Goal: Task Accomplishment & Management: Manage account settings

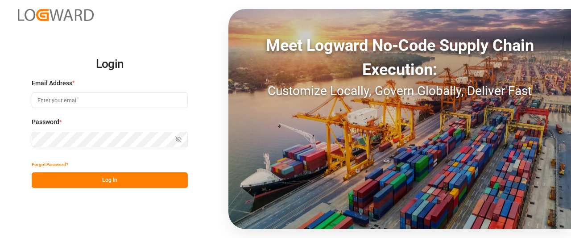
type input "[PERSON_NAME][EMAIL_ADDRESS][DATE][DOMAIN_NAME]"
click at [66, 178] on button "Log In" at bounding box center [110, 180] width 156 height 16
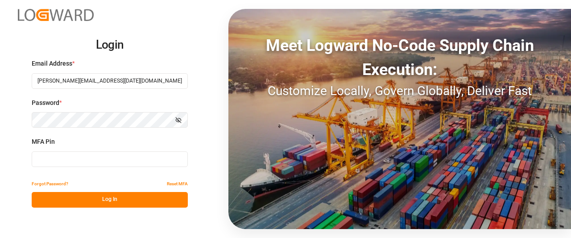
click at [57, 158] on input at bounding box center [110, 159] width 156 height 16
type input "994740"
click at [62, 202] on button "Log In" at bounding box center [110, 200] width 156 height 16
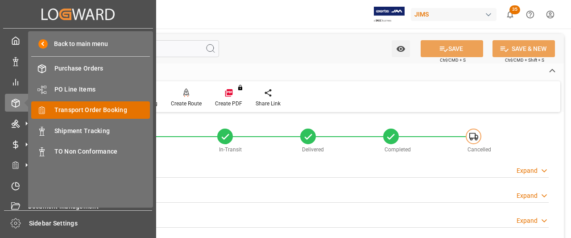
click at [98, 112] on span "Transport Order Booking" at bounding box center [102, 109] width 96 height 9
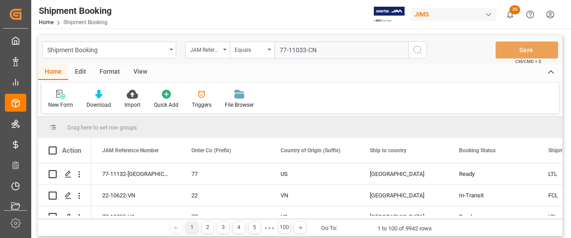
type input "77-11033-CN"
click at [416, 50] on icon "search button" at bounding box center [417, 50] width 11 height 11
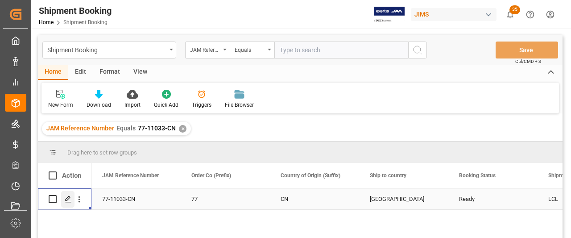
click at [67, 200] on icon "Press SPACE to select this row." at bounding box center [68, 198] width 7 height 7
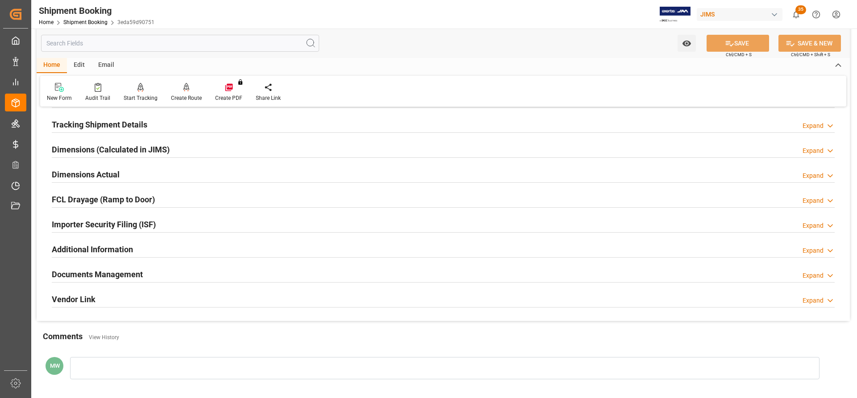
scroll to position [178, 0]
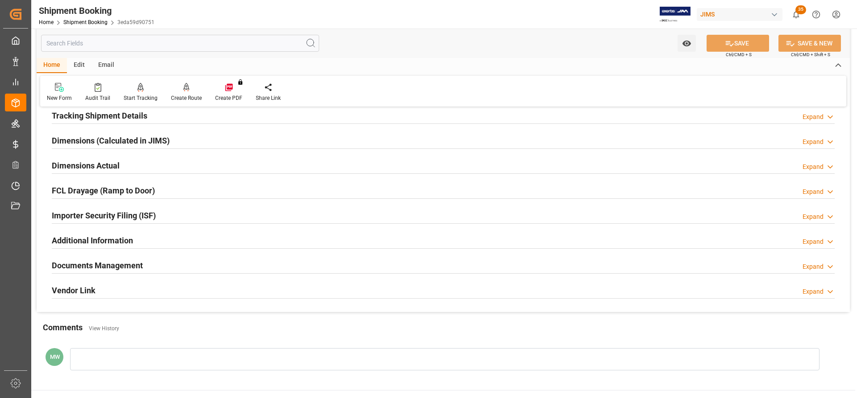
click at [94, 237] on h2 "Documents Management" at bounding box center [97, 266] width 91 height 12
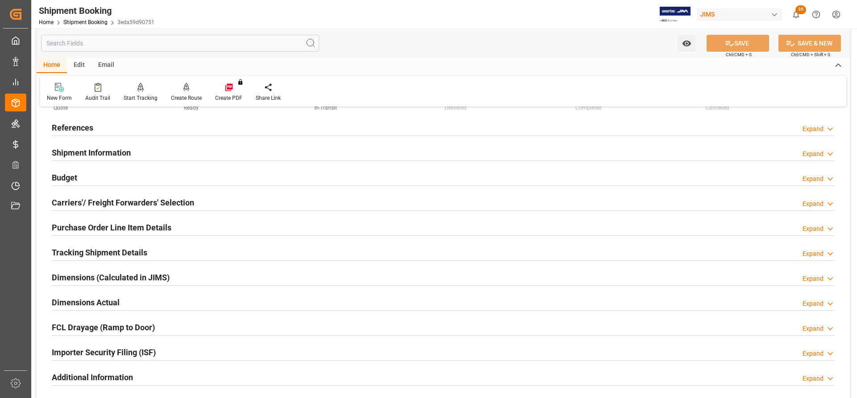
scroll to position [0, 0]
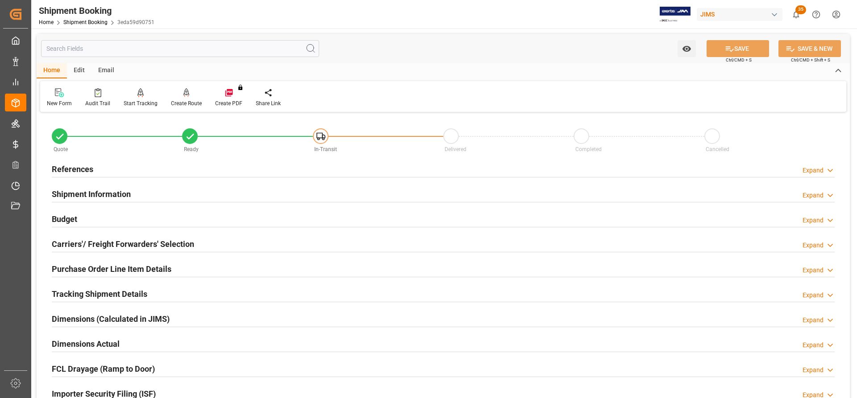
click at [66, 161] on div "References" at bounding box center [72, 168] width 41 height 17
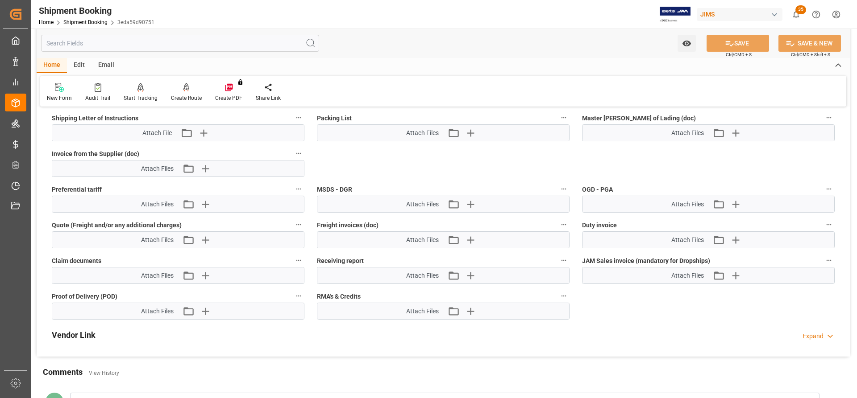
scroll to position [714, 0]
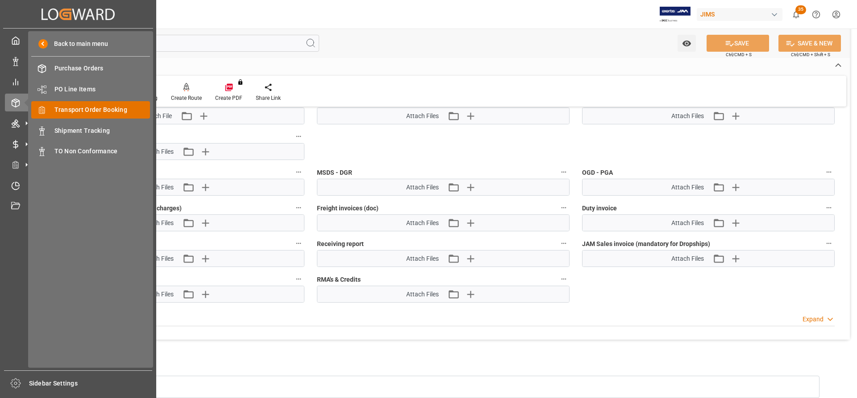
click at [103, 111] on span "Transport Order Booking" at bounding box center [102, 109] width 96 height 9
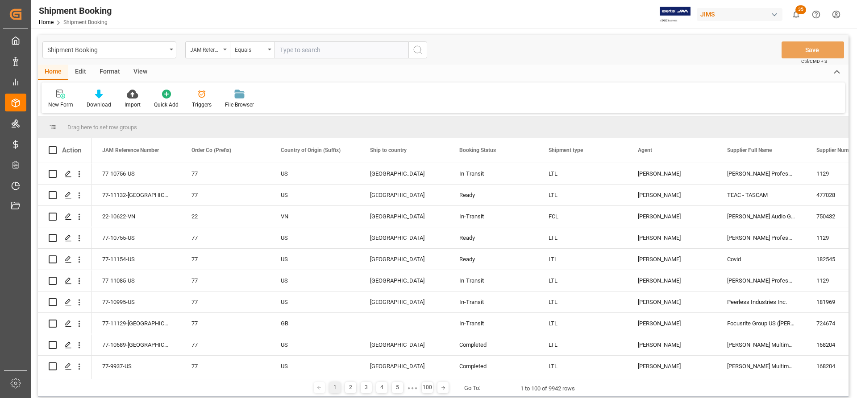
click at [303, 49] on input "text" at bounding box center [341, 49] width 134 height 17
type input "77-11043-US"
click at [421, 48] on icon "search button" at bounding box center [417, 50] width 11 height 11
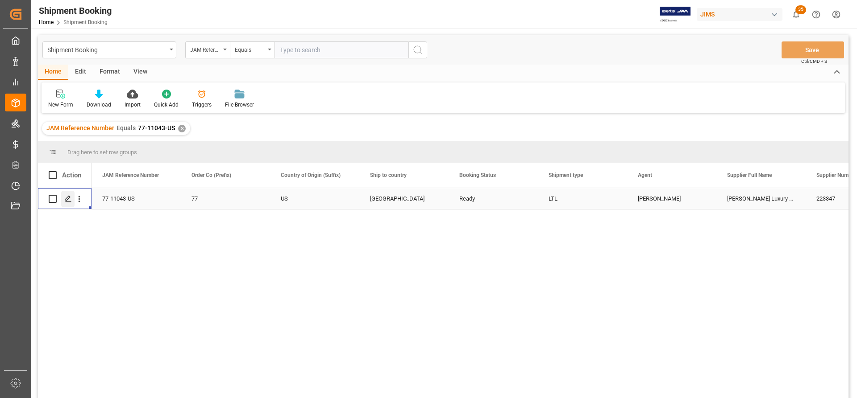
click at [71, 202] on icon "Press SPACE to select this row." at bounding box center [68, 198] width 7 height 7
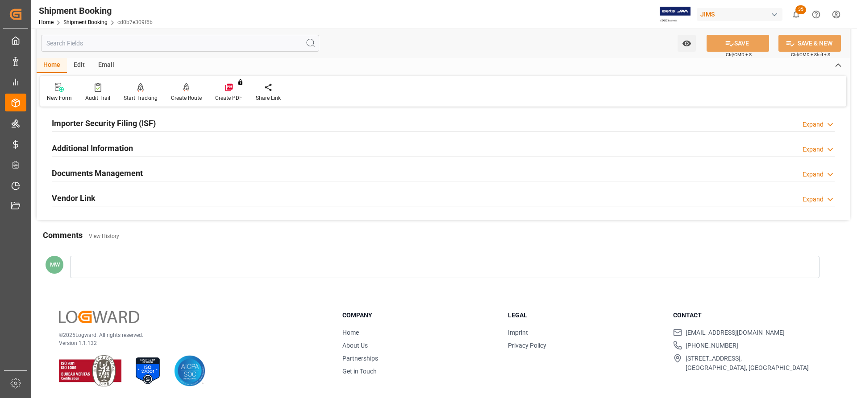
scroll to position [271, 0]
click at [84, 173] on h2 "Documents Management" at bounding box center [97, 173] width 91 height 12
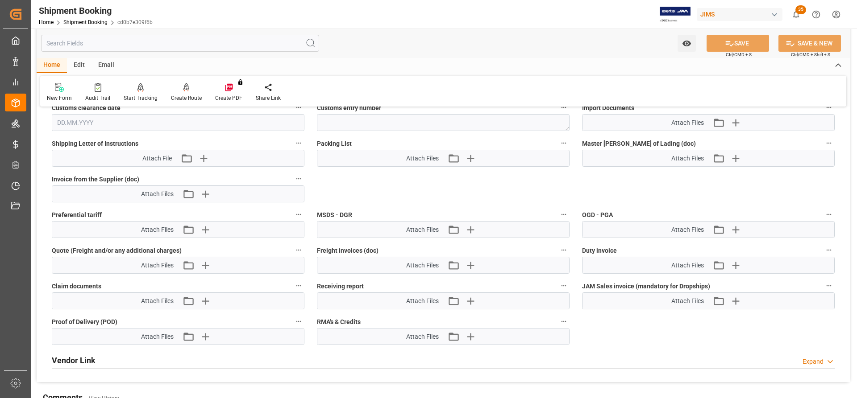
scroll to position [494, 0]
click at [208, 192] on icon "button" at bounding box center [205, 193] width 8 height 8
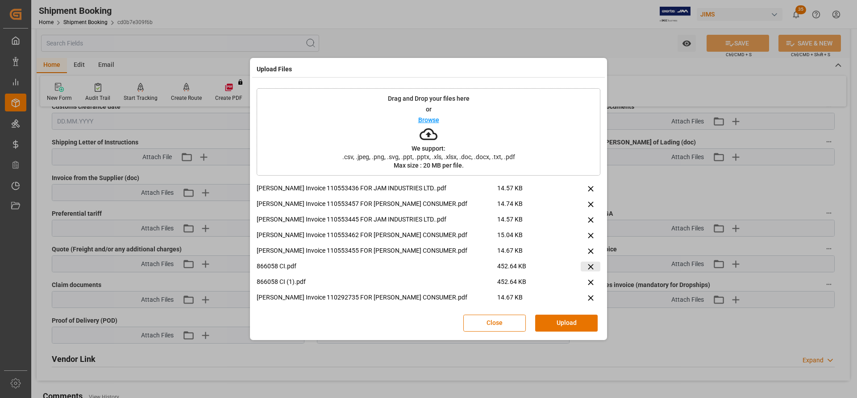
click at [571, 237] on icon at bounding box center [590, 266] width 9 height 9
click at [571, 237] on icon at bounding box center [590, 266] width 5 height 5
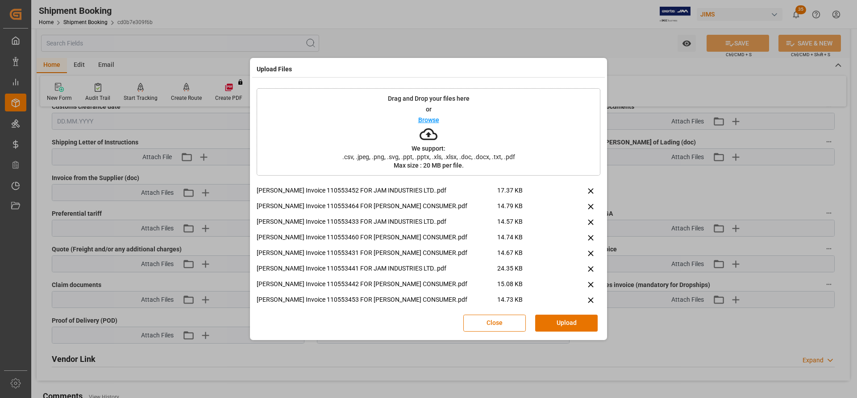
scroll to position [162, 0]
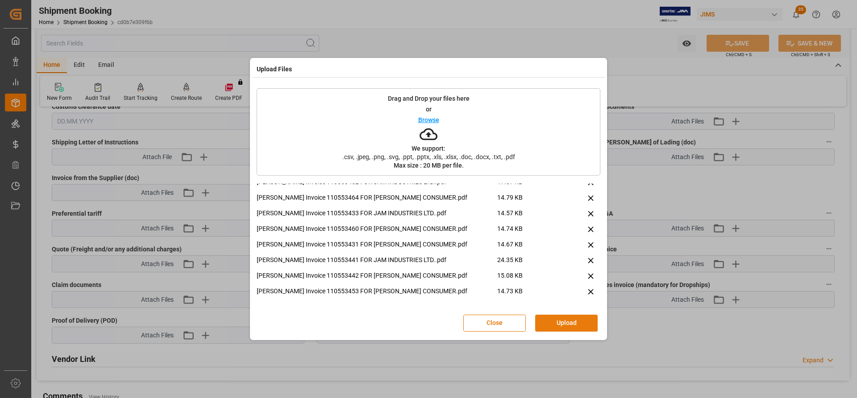
click at [569, 237] on button "Upload" at bounding box center [566, 323] width 62 height 17
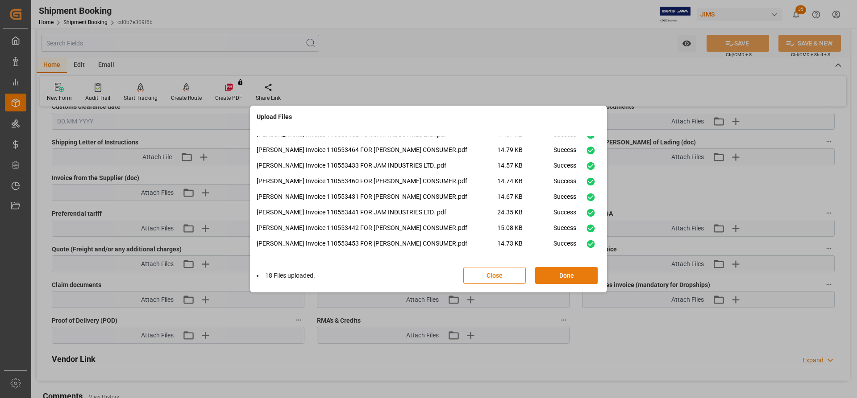
click at [571, 237] on button "Done" at bounding box center [566, 275] width 62 height 17
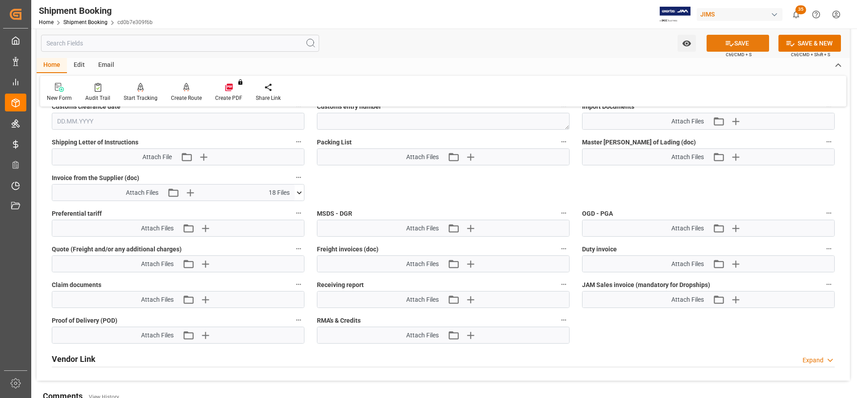
click at [571, 42] on button "SAVE" at bounding box center [737, 43] width 62 height 17
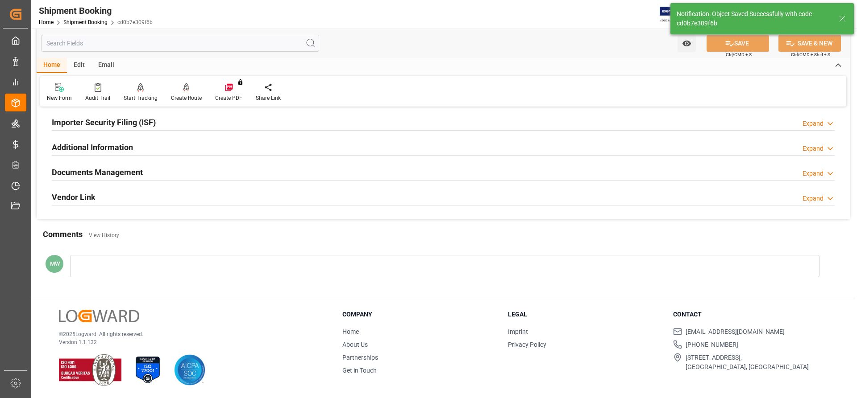
scroll to position [110, 0]
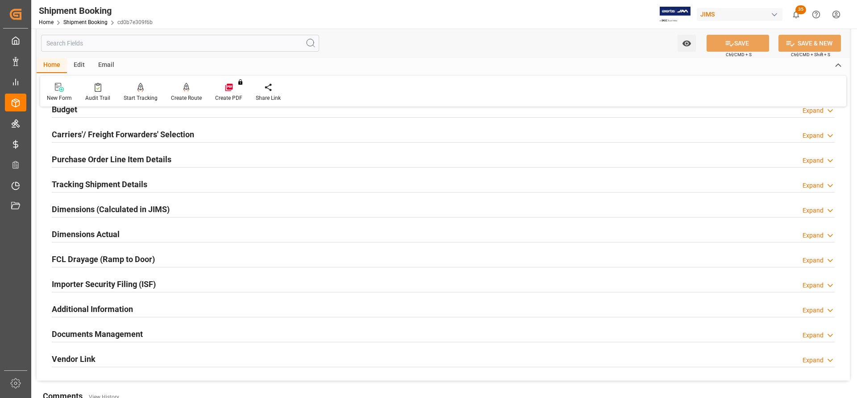
click at [109, 237] on h2 "Documents Management" at bounding box center [97, 334] width 91 height 12
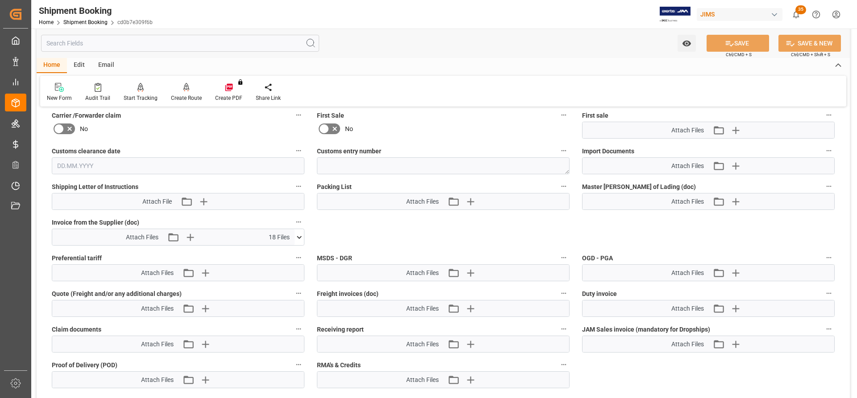
scroll to position [405, 0]
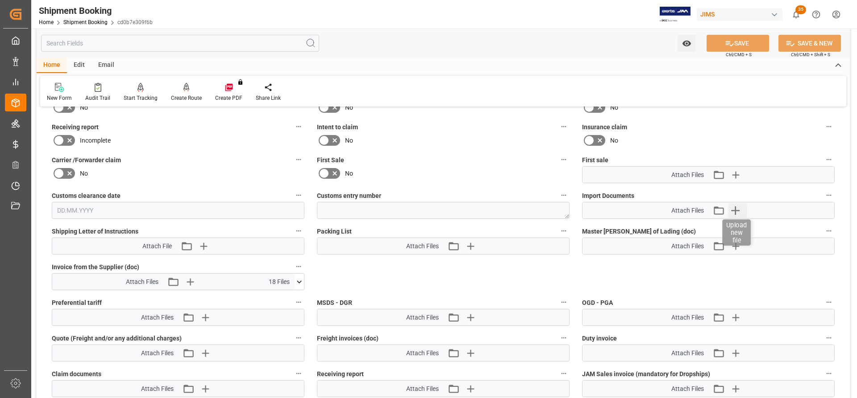
click at [571, 211] on icon "button" at bounding box center [735, 210] width 14 height 14
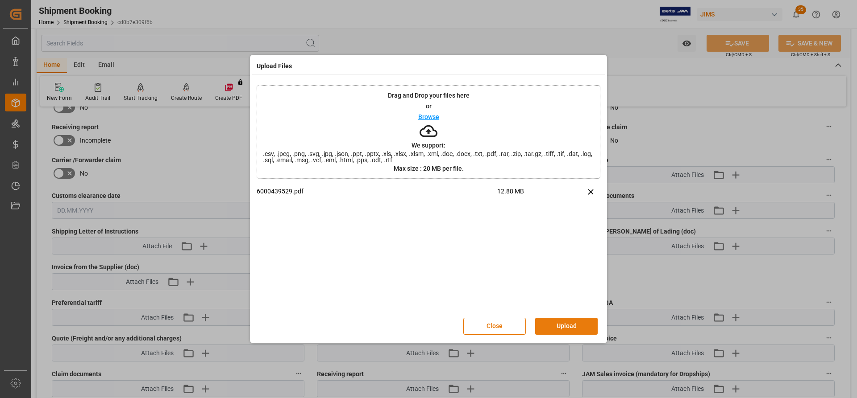
click at [556, 237] on button "Upload" at bounding box center [566, 326] width 62 height 17
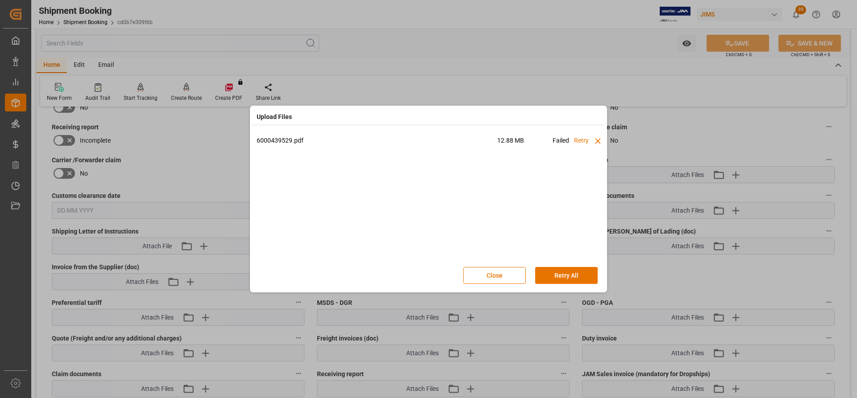
drag, startPoint x: 560, startPoint y: 278, endPoint x: 505, endPoint y: 261, distance: 58.0
click at [513, 237] on div "Close Retry All" at bounding box center [535, 275] width 144 height 17
click at [571, 139] on icon at bounding box center [597, 141] width 9 height 9
click at [480, 237] on button "Close" at bounding box center [494, 275] width 62 height 17
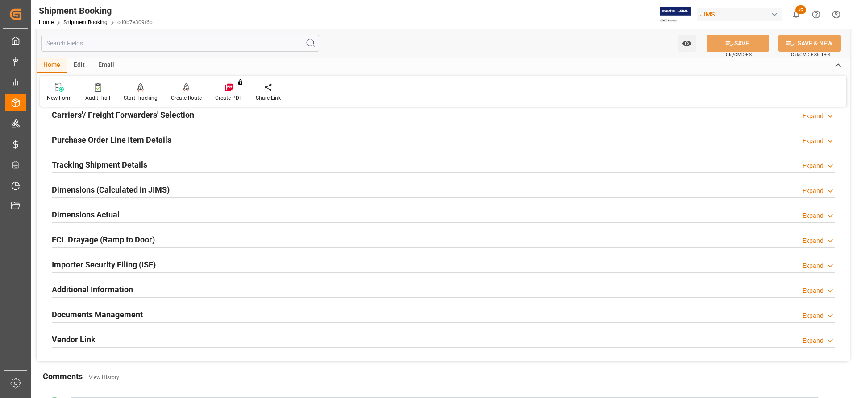
scroll to position [134, 0]
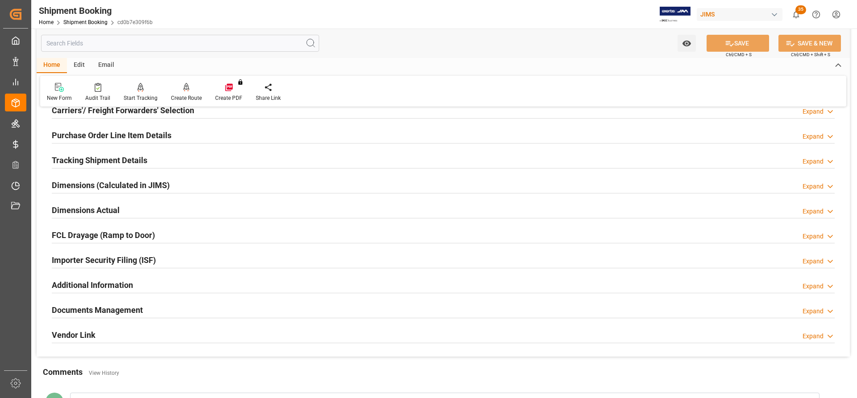
click at [113, 307] on h2 "Documents Management" at bounding box center [97, 310] width 91 height 12
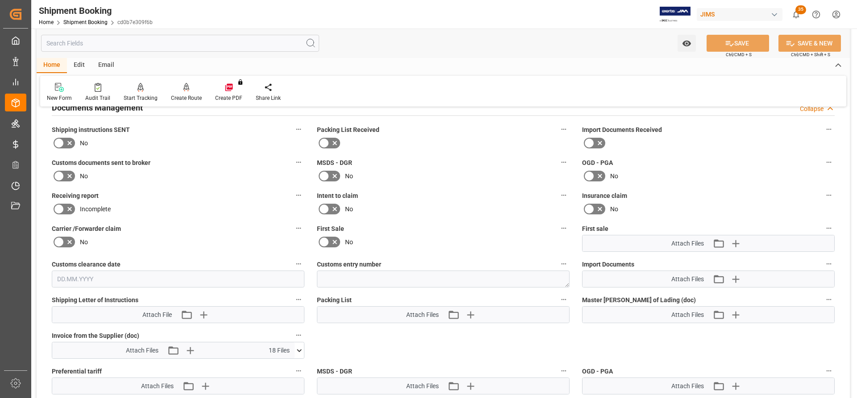
scroll to position [357, 0]
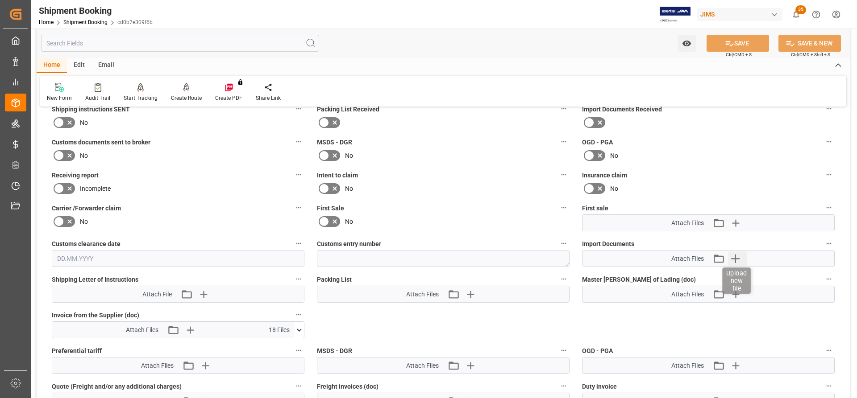
click at [739, 260] on icon "button" at bounding box center [735, 259] width 14 height 14
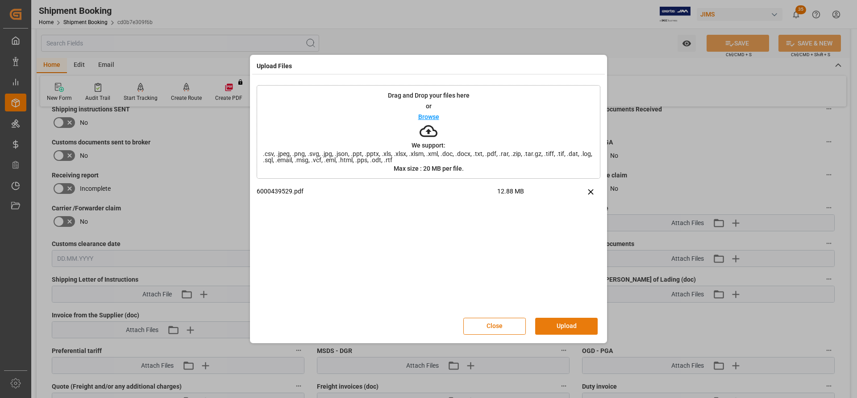
click at [546, 327] on button "Upload" at bounding box center [566, 326] width 62 height 17
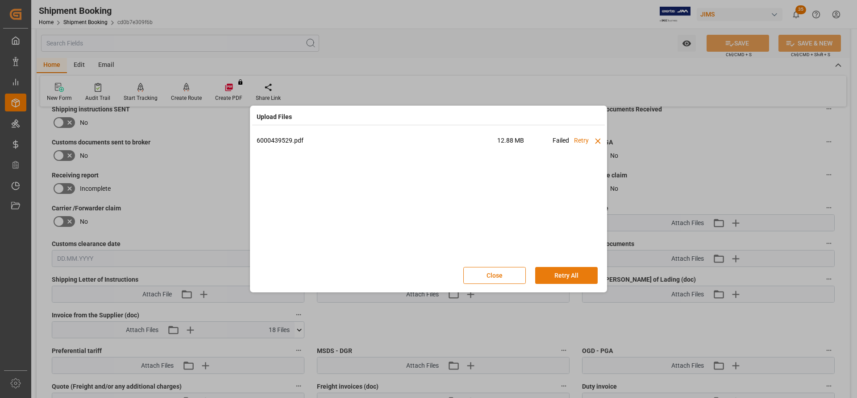
click at [558, 275] on button "Retry All" at bounding box center [566, 275] width 62 height 17
click at [561, 279] on button "Stop" at bounding box center [566, 275] width 62 height 17
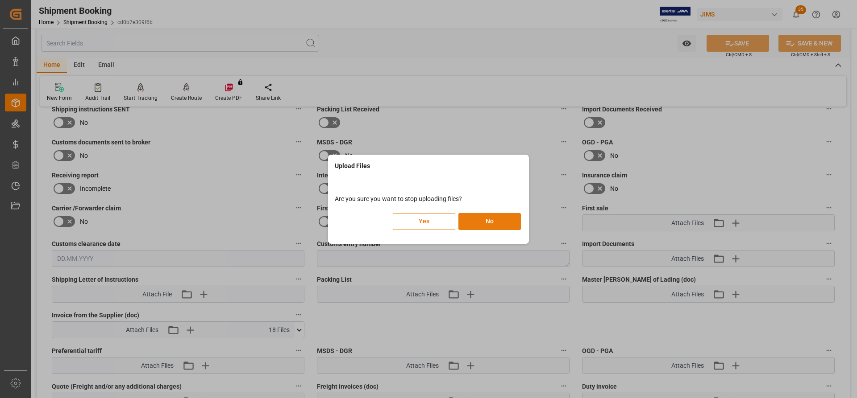
click at [480, 226] on button "No" at bounding box center [489, 221] width 62 height 17
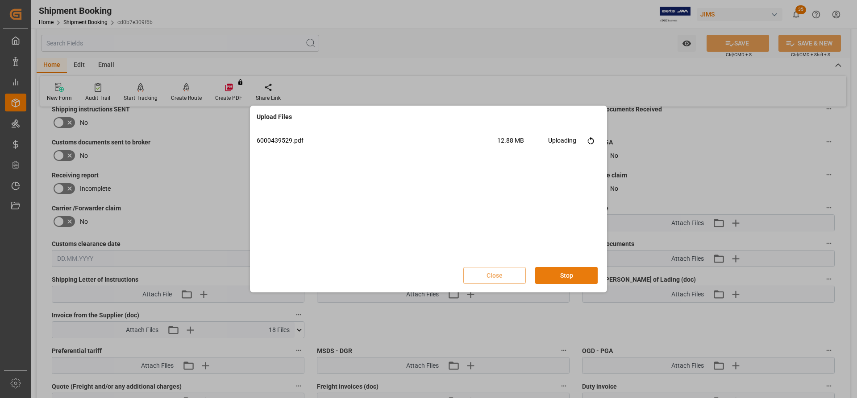
click at [563, 277] on button "Stop" at bounding box center [566, 275] width 62 height 17
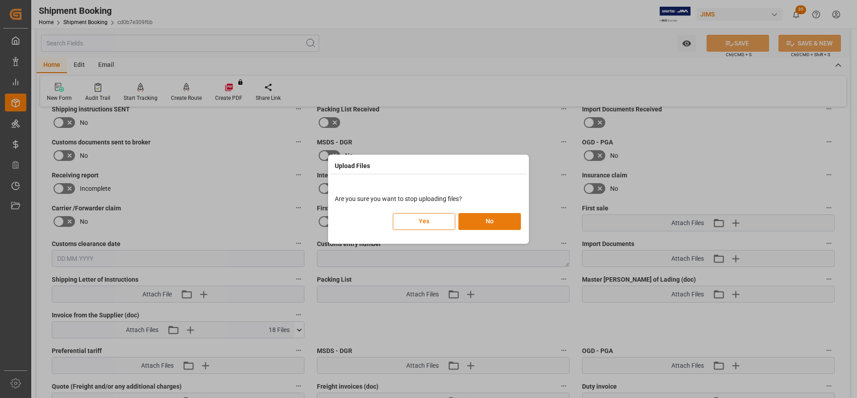
click at [484, 223] on button "No" at bounding box center [489, 221] width 62 height 17
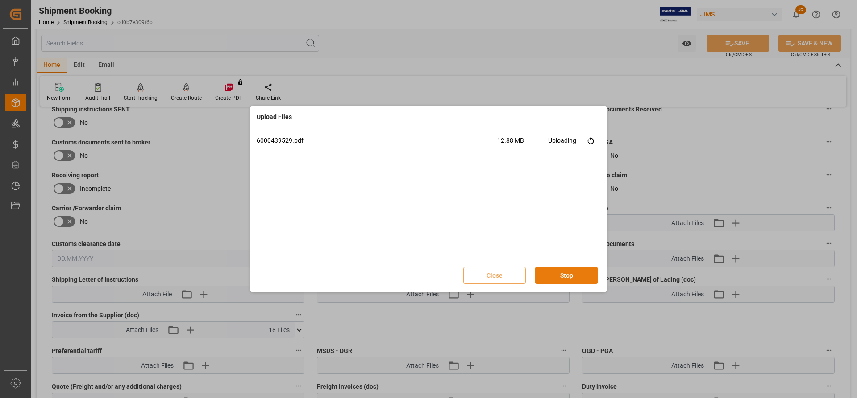
click at [572, 278] on button "Stop" at bounding box center [566, 275] width 62 height 17
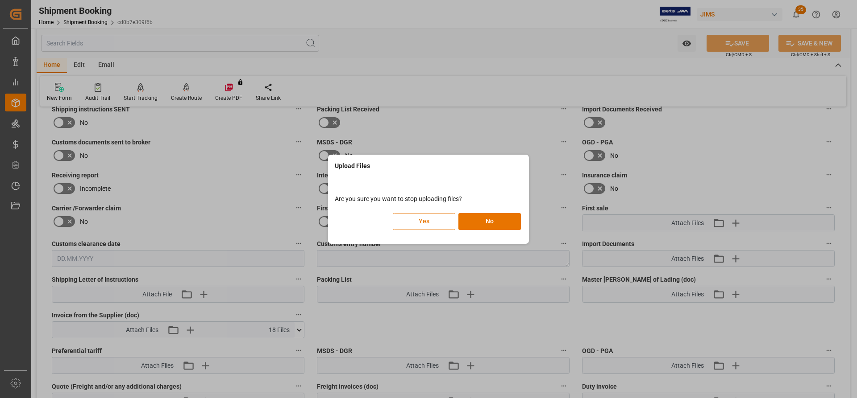
click at [417, 226] on button "Yes" at bounding box center [424, 221] width 62 height 17
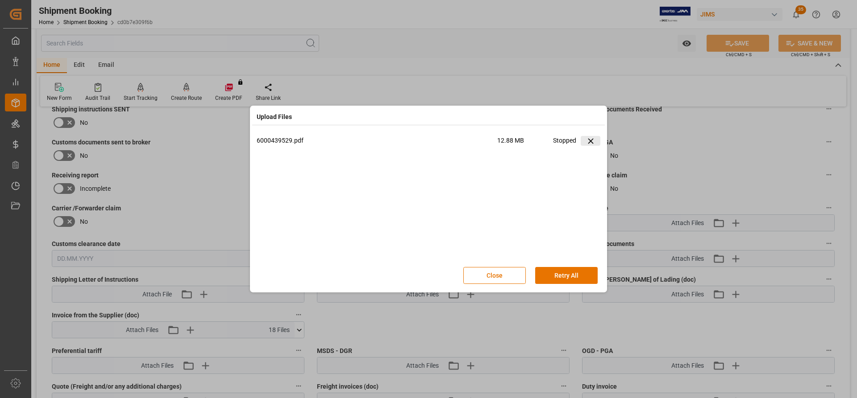
click at [588, 139] on icon at bounding box center [590, 140] width 5 height 5
click at [491, 279] on button "Close" at bounding box center [494, 275] width 62 height 17
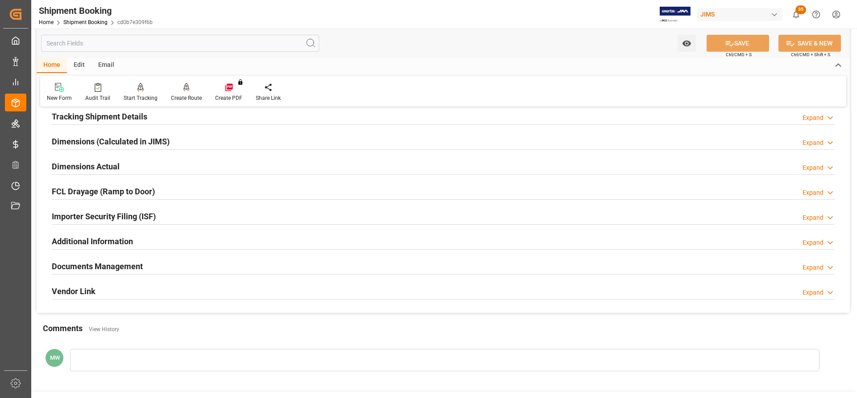
scroll to position [178, 0]
click at [120, 269] on h2 "Documents Management" at bounding box center [97, 266] width 91 height 12
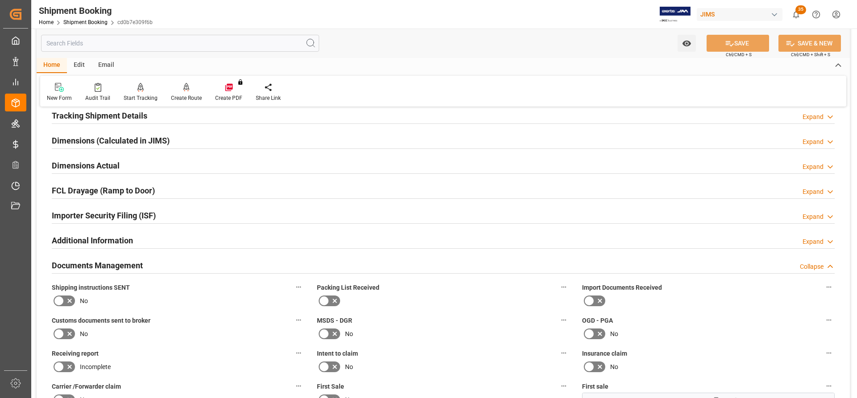
click at [108, 269] on h2 "Documents Management" at bounding box center [97, 266] width 91 height 12
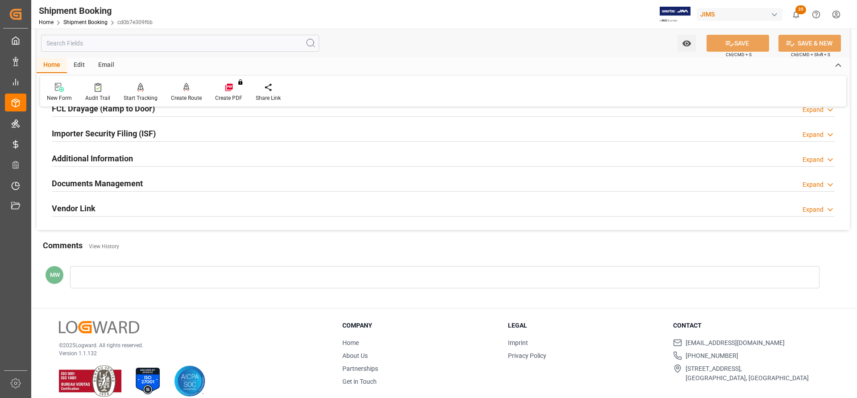
scroll to position [271, 0]
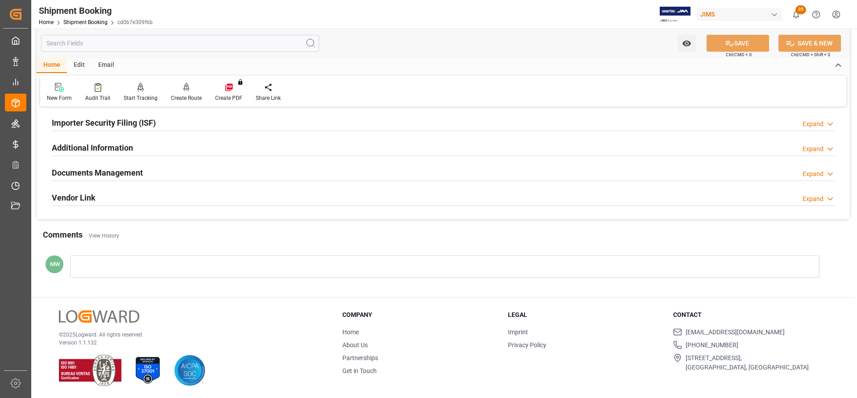
drag, startPoint x: 106, startPoint y: 171, endPoint x: 112, endPoint y: 172, distance: 5.8
click at [106, 172] on h2 "Documents Management" at bounding box center [97, 173] width 91 height 12
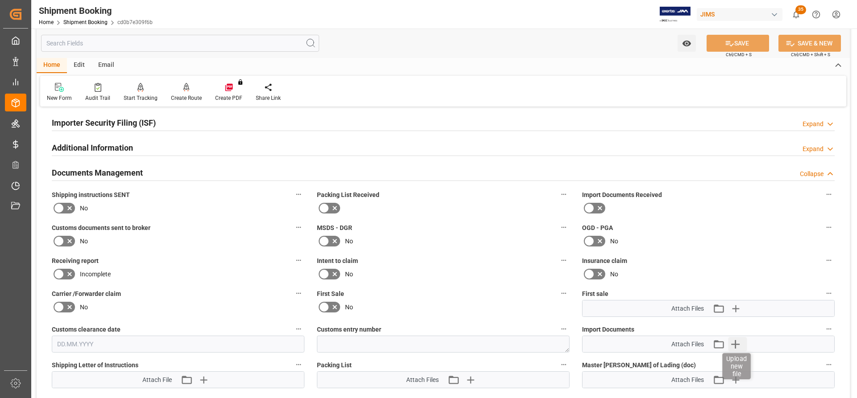
click at [740, 346] on icon "button" at bounding box center [735, 344] width 14 height 14
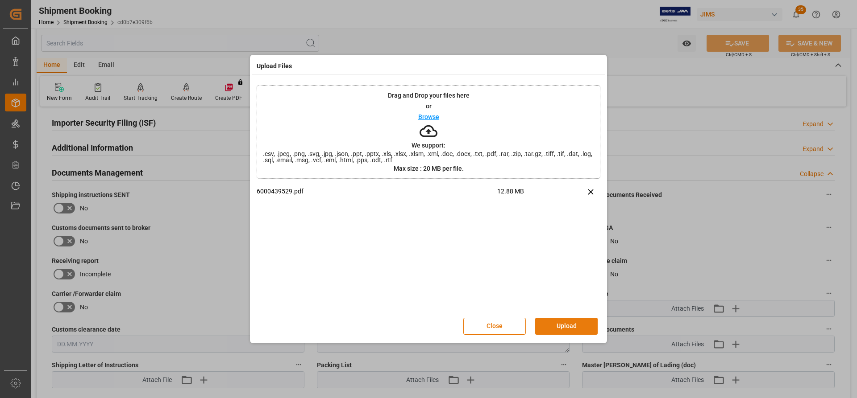
click at [564, 322] on button "Upload" at bounding box center [566, 326] width 62 height 17
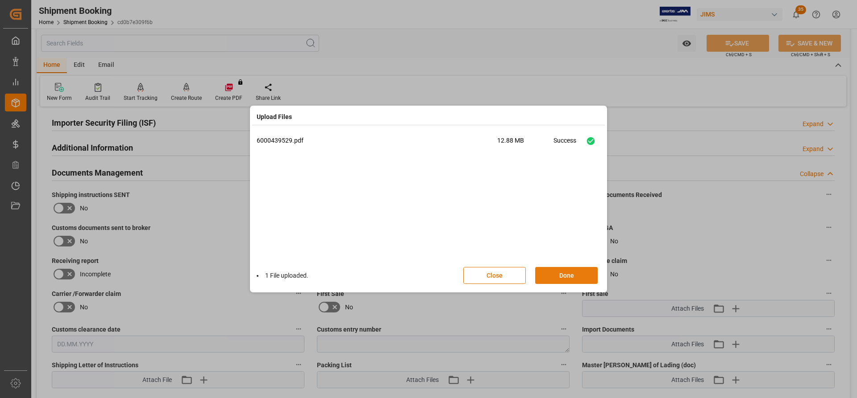
click at [554, 279] on button "Done" at bounding box center [566, 275] width 62 height 17
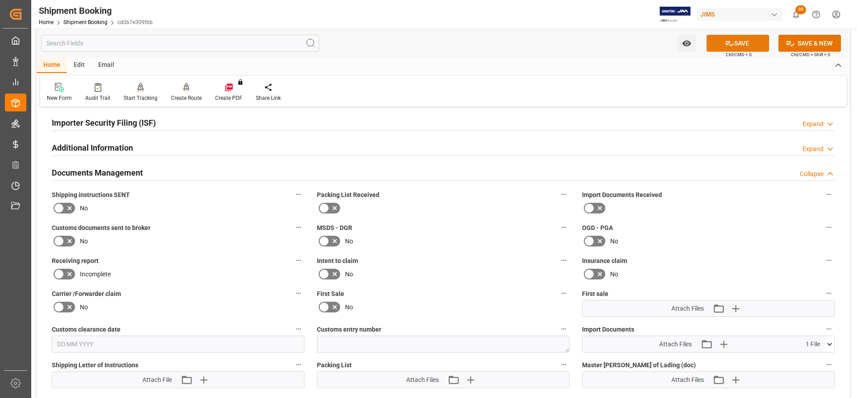
click at [744, 45] on button "SAVE" at bounding box center [737, 43] width 62 height 17
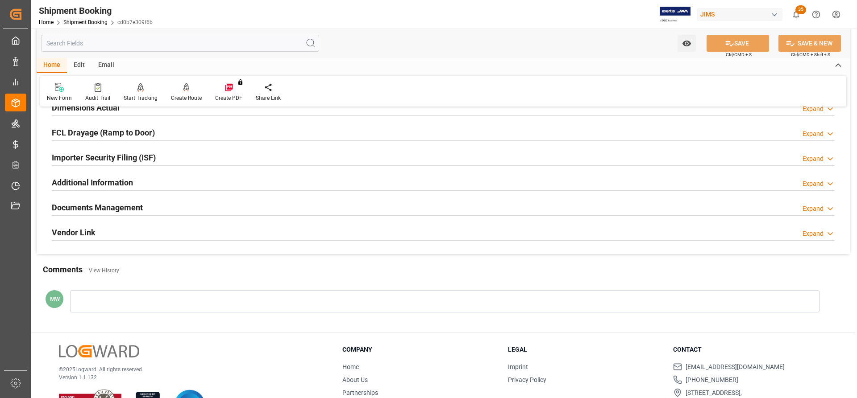
scroll to position [0, 0]
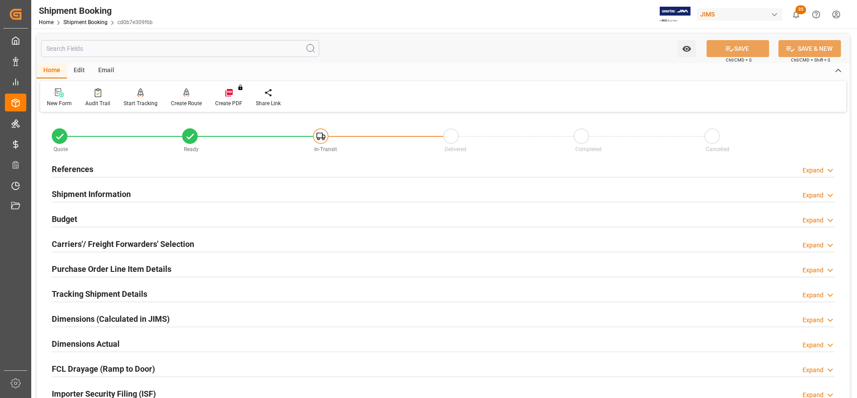
click at [73, 164] on h2 "References" at bounding box center [72, 169] width 41 height 12
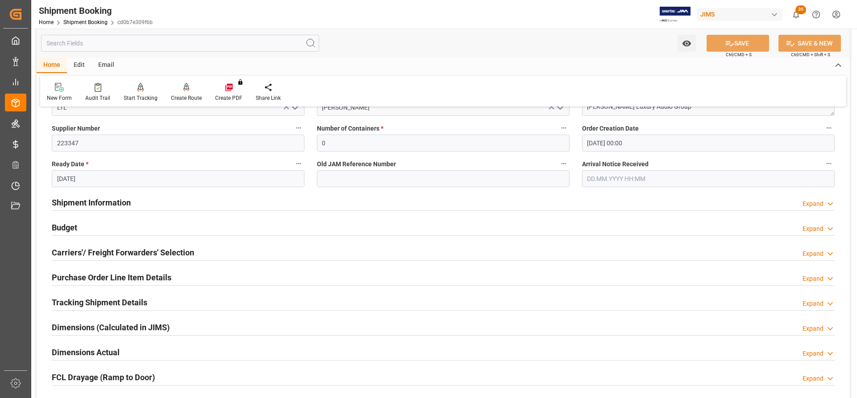
scroll to position [178, 0]
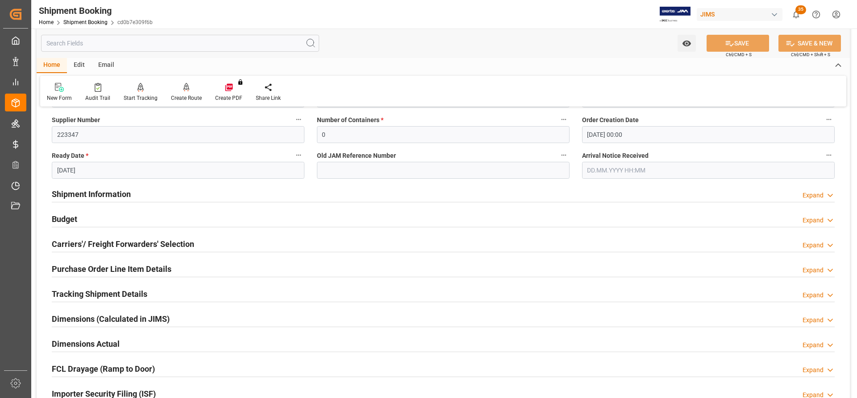
click at [78, 192] on h2 "Shipment Information" at bounding box center [91, 194] width 79 height 12
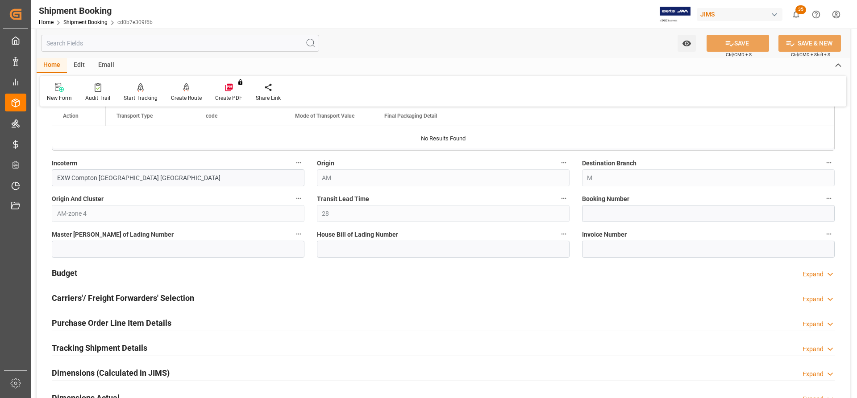
scroll to position [491, 0]
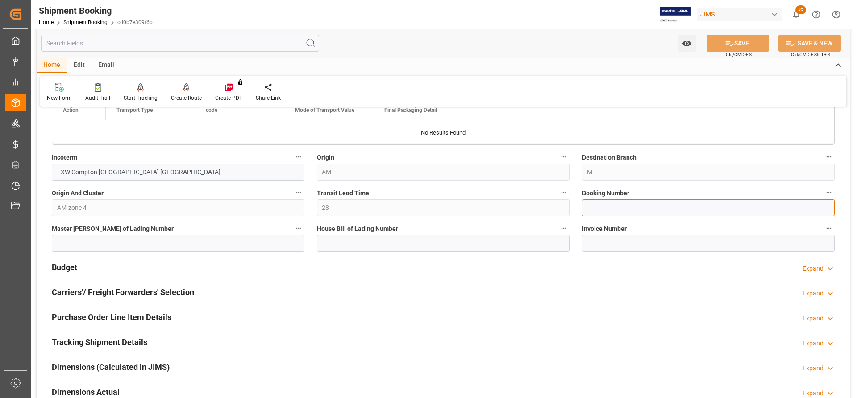
click at [594, 209] on input at bounding box center [708, 207] width 252 height 17
type input "884388607013"
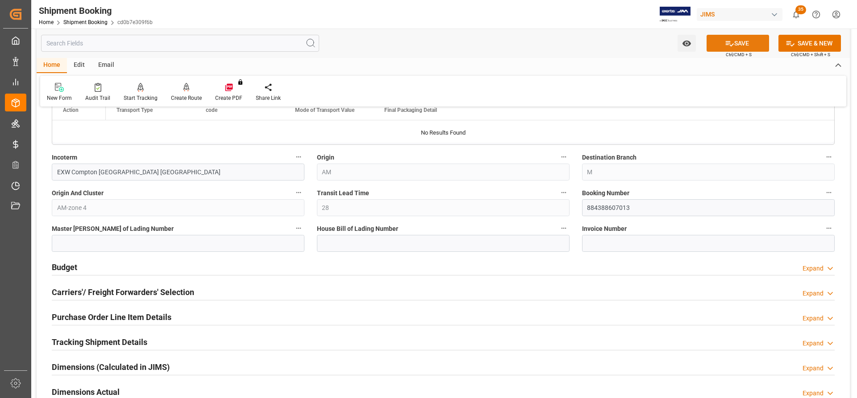
click at [745, 41] on button "SAVE" at bounding box center [737, 43] width 62 height 17
click at [67, 267] on h2 "Budget" at bounding box center [64, 267] width 25 height 12
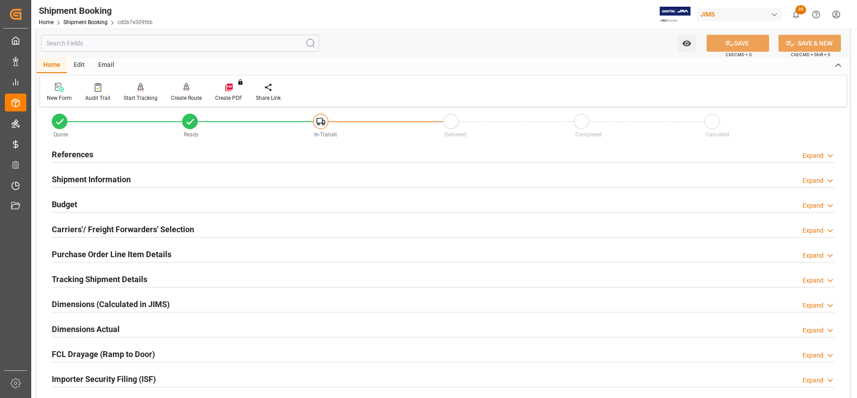
scroll to position [0, 0]
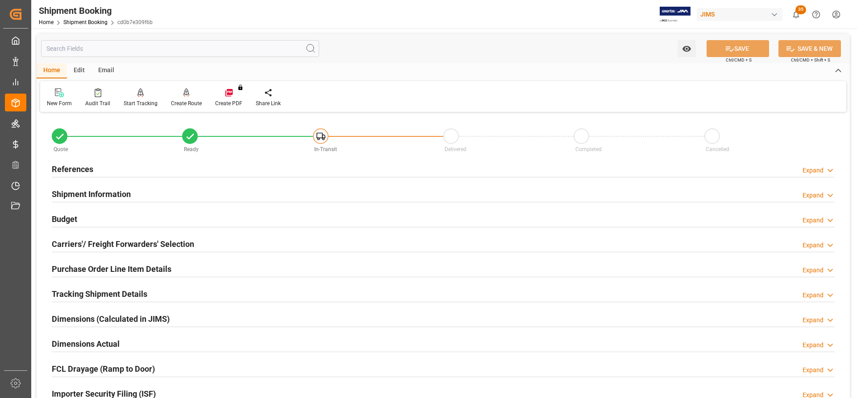
click at [88, 199] on h2 "Shipment Information" at bounding box center [91, 194] width 79 height 12
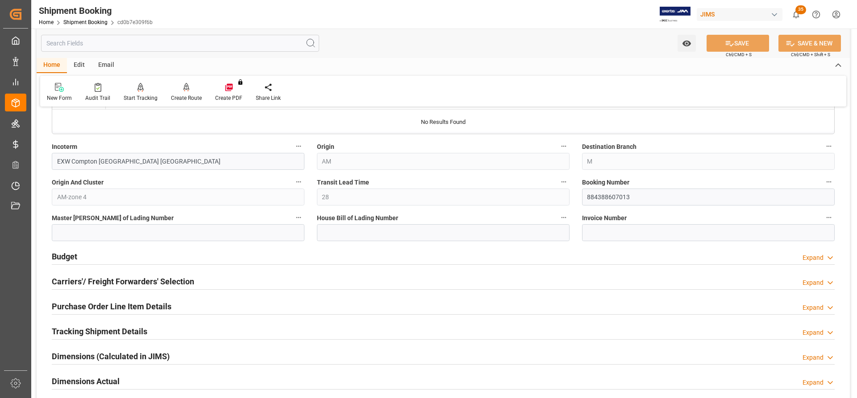
scroll to position [357, 0]
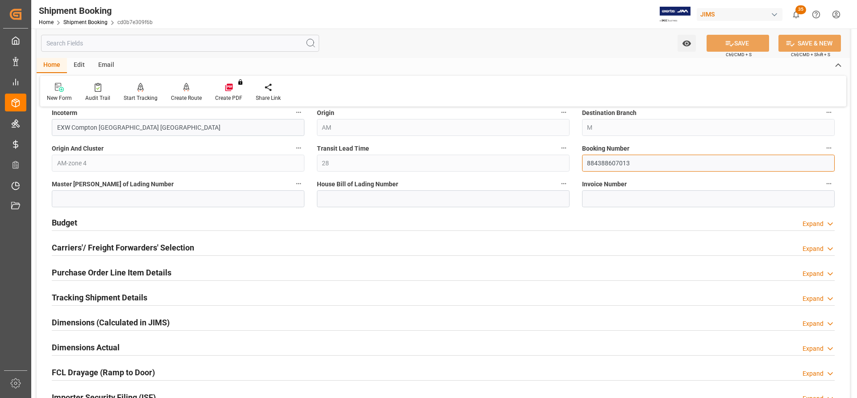
drag, startPoint x: 631, startPoint y: 161, endPoint x: 574, endPoint y: 163, distance: 57.2
click at [574, 163] on div "Quote Ready In-Transit Delivered Completed Cancelled References Expand JAM Refe…" at bounding box center [443, 126] width 813 height 737
click at [63, 217] on h2 "Budget" at bounding box center [64, 223] width 25 height 12
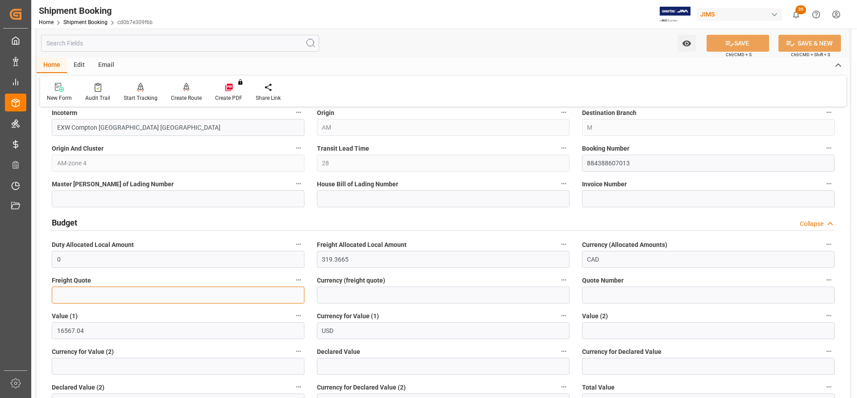
paste input "1051.56"
type input "1051.56"
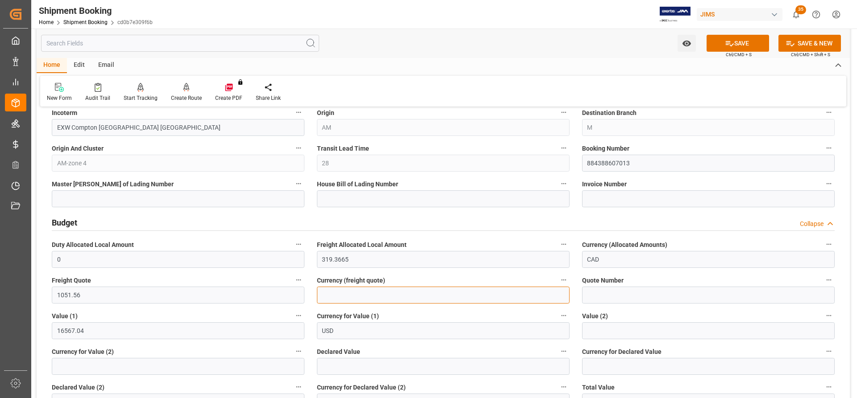
click at [347, 297] on input at bounding box center [443, 295] width 252 height 17
type input "USD"
click at [753, 43] on button "SAVE" at bounding box center [737, 43] width 62 height 17
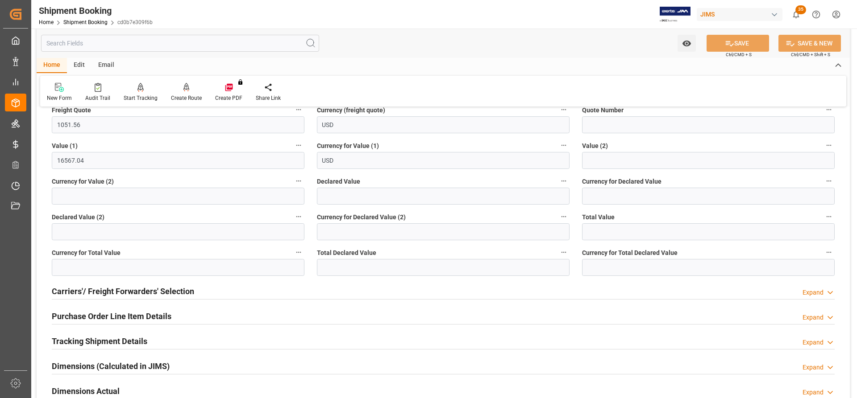
scroll to position [580, 0]
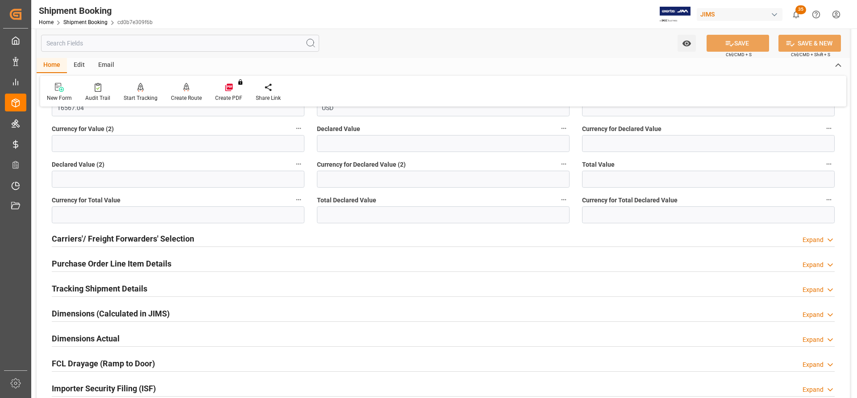
click at [103, 237] on h2 "Carriers'/ Freight Forwarders' Selection" at bounding box center [123, 239] width 142 height 12
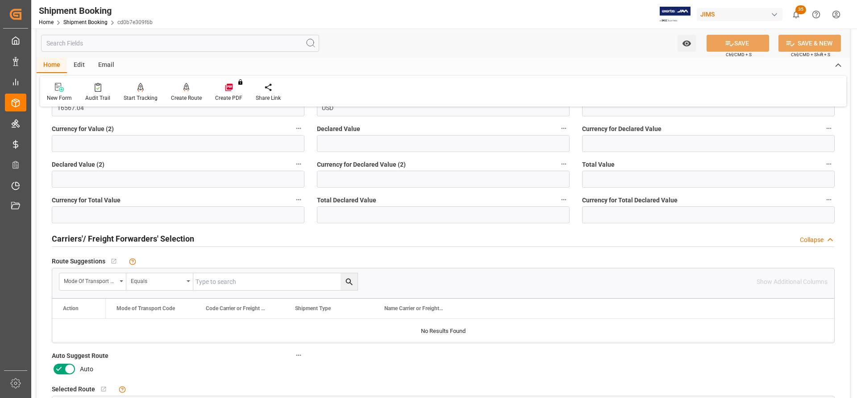
click at [70, 368] on icon at bounding box center [69, 369] width 11 height 11
click at [0, 0] on input "checkbox" at bounding box center [0, 0] width 0 height 0
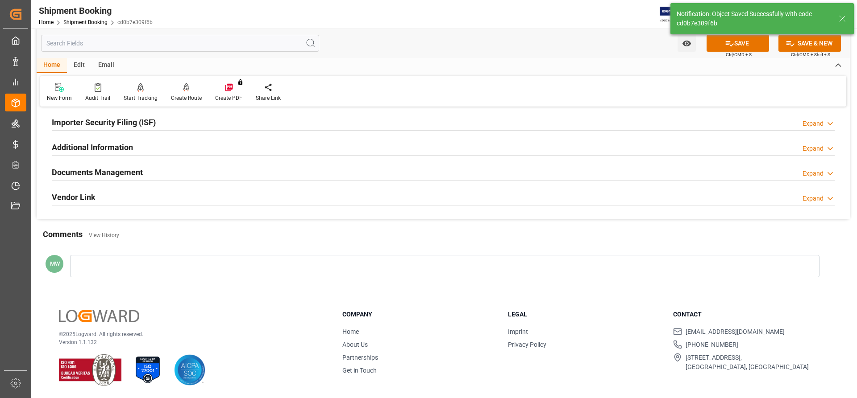
scroll to position [5, 0]
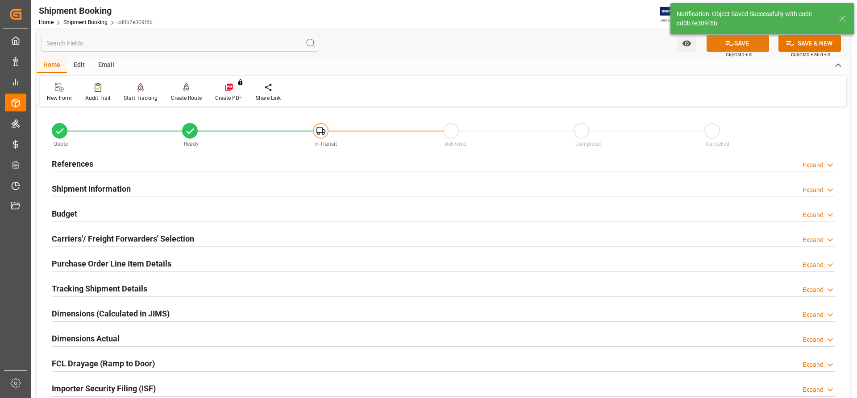
click at [743, 46] on button "SAVE" at bounding box center [737, 43] width 62 height 17
click at [193, 96] on div "Create Route" at bounding box center [186, 98] width 31 height 8
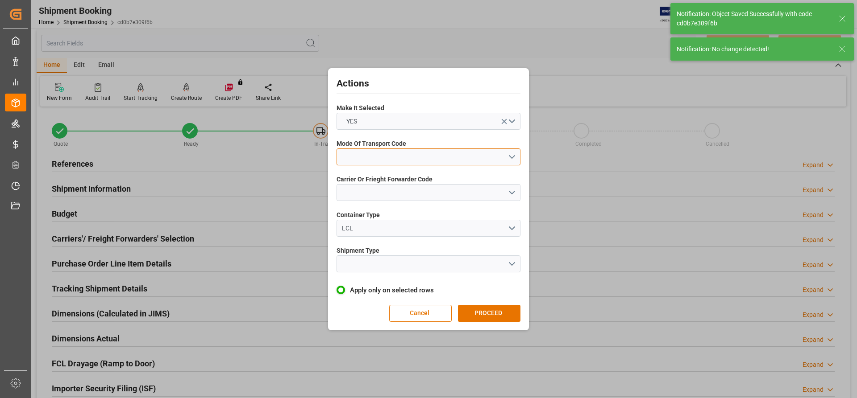
click at [448, 156] on button "open menu" at bounding box center [428, 157] width 184 height 17
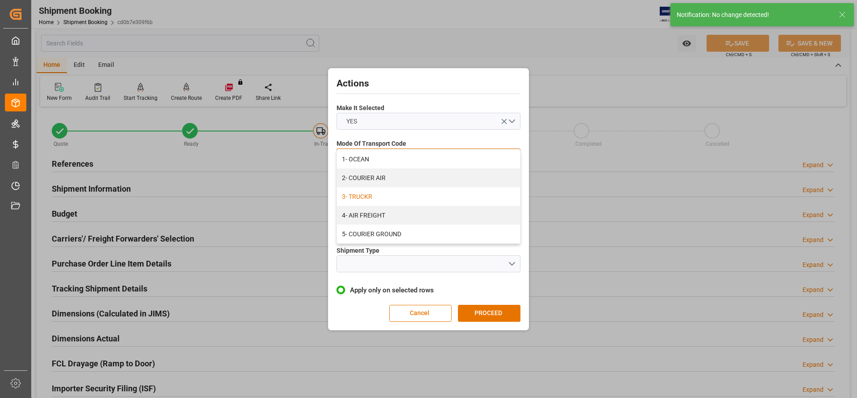
click at [374, 195] on div "3- TRUCKR" at bounding box center [428, 196] width 183 height 19
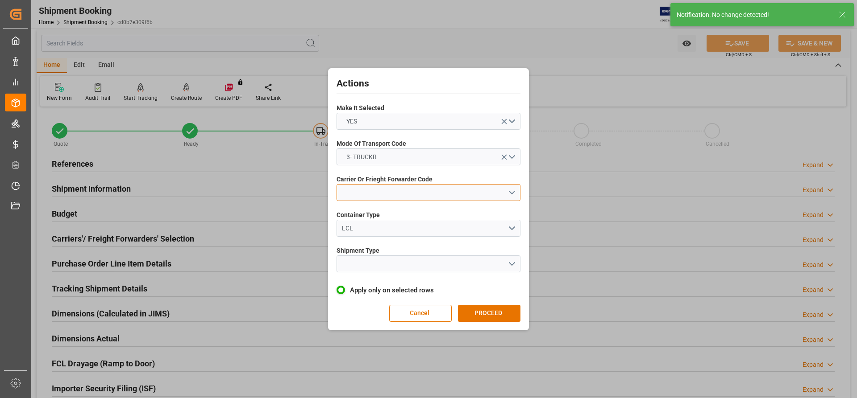
click at [380, 195] on button "open menu" at bounding box center [428, 192] width 184 height 17
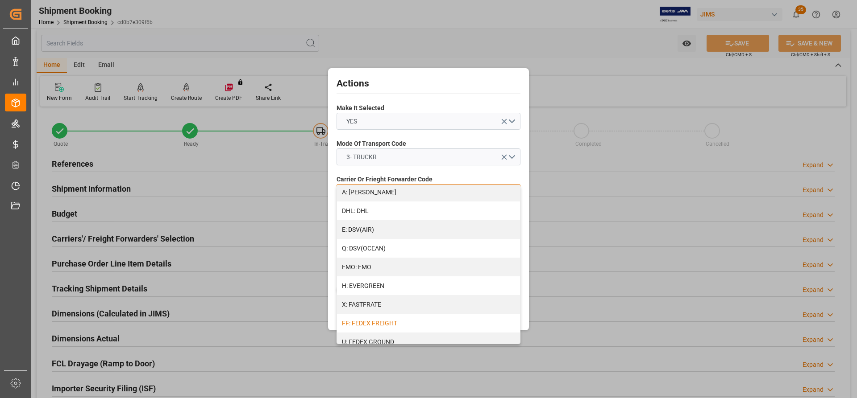
scroll to position [178, 0]
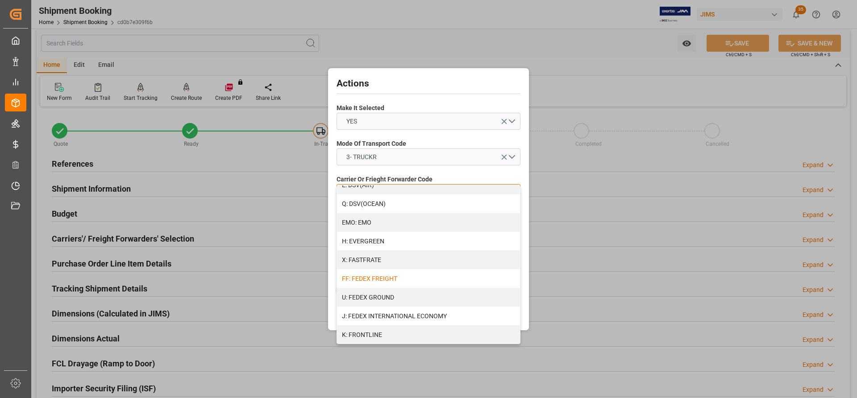
click at [370, 275] on div "FF: FEDEX FREIGHT" at bounding box center [428, 278] width 183 height 19
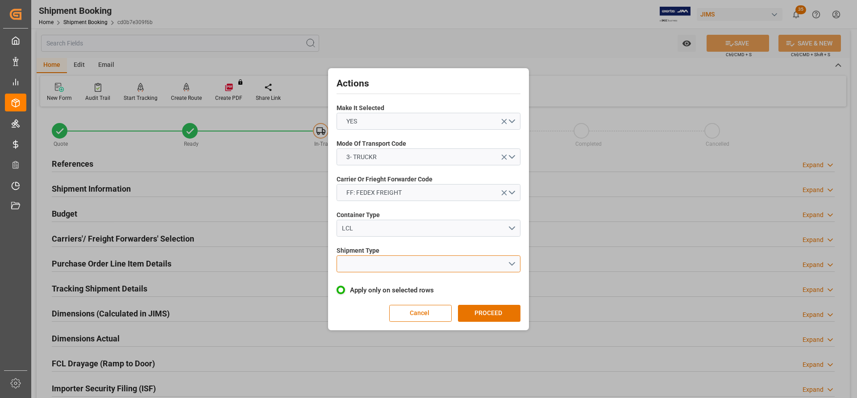
click at [364, 256] on button "open menu" at bounding box center [428, 264] width 184 height 17
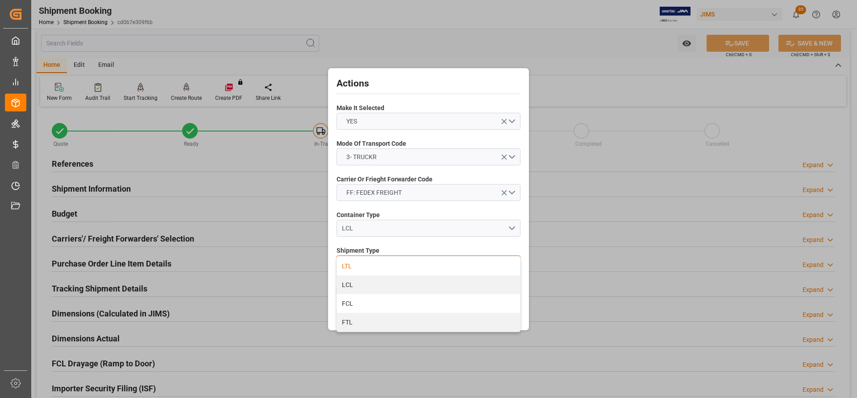
click at [348, 267] on div "LTL" at bounding box center [428, 266] width 183 height 19
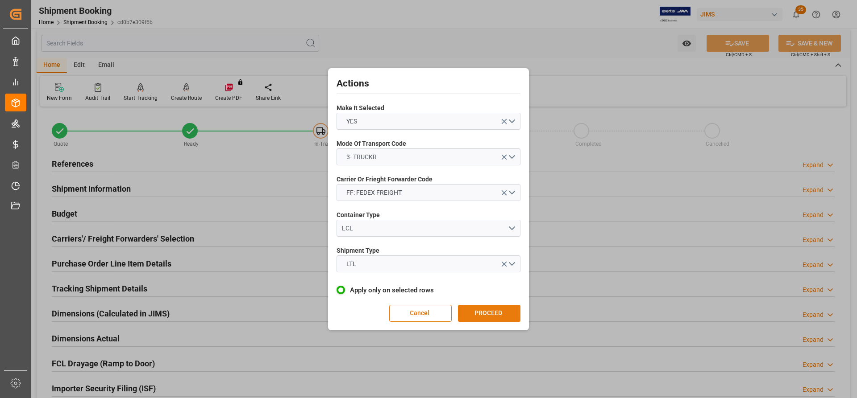
click at [465, 309] on button "PROCEED" at bounding box center [489, 313] width 62 height 17
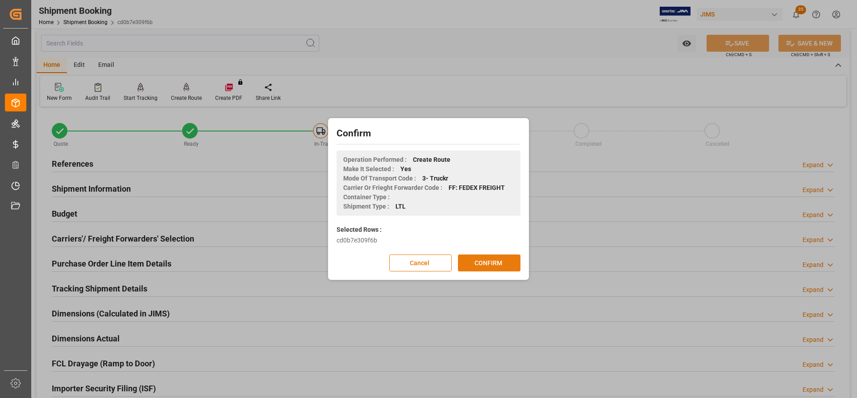
click at [476, 265] on button "CONFIRM" at bounding box center [489, 263] width 62 height 17
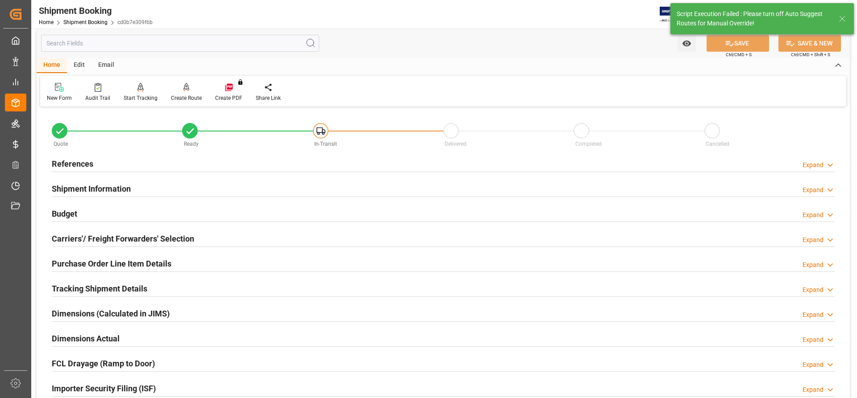
type input "28"
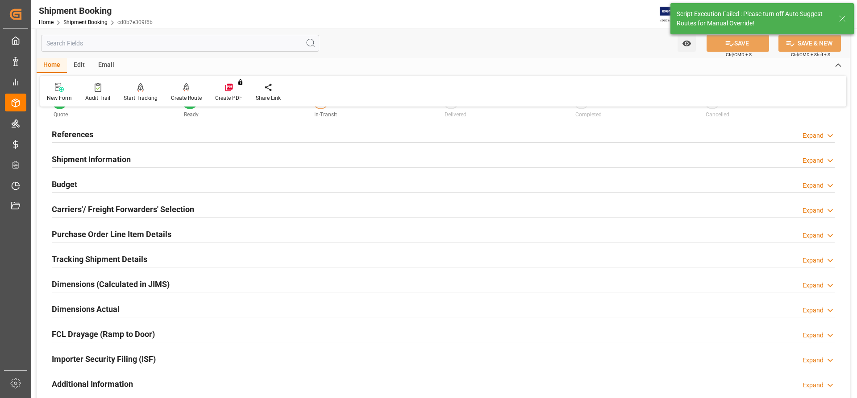
scroll to position [50, 0]
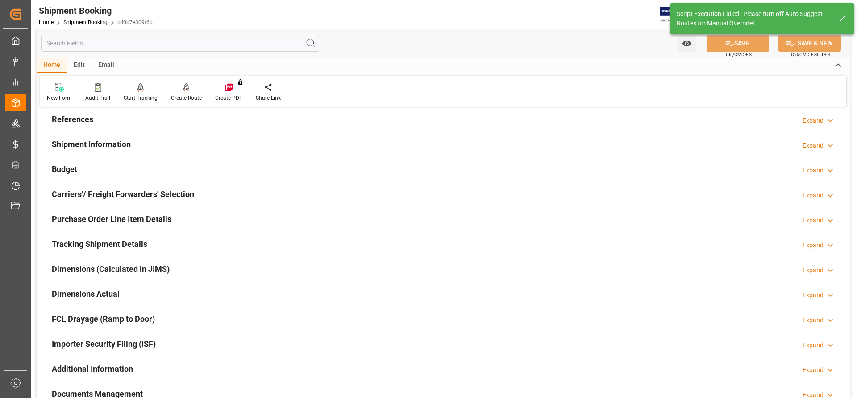
click at [72, 220] on h2 "Purchase Order Line Item Details" at bounding box center [112, 219] width 120 height 12
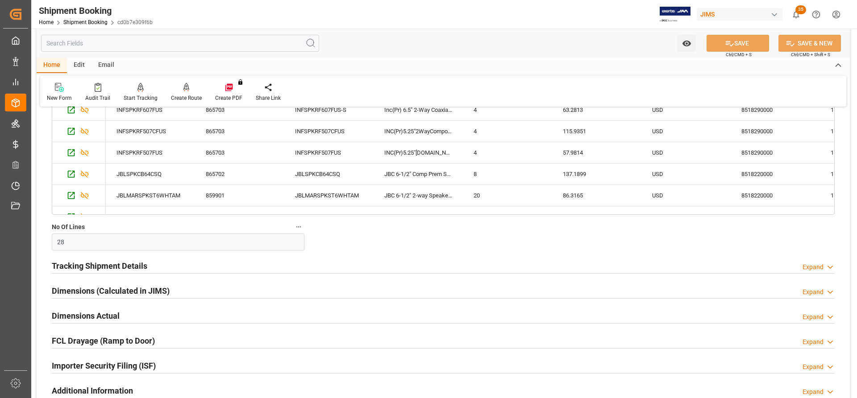
scroll to position [318, 0]
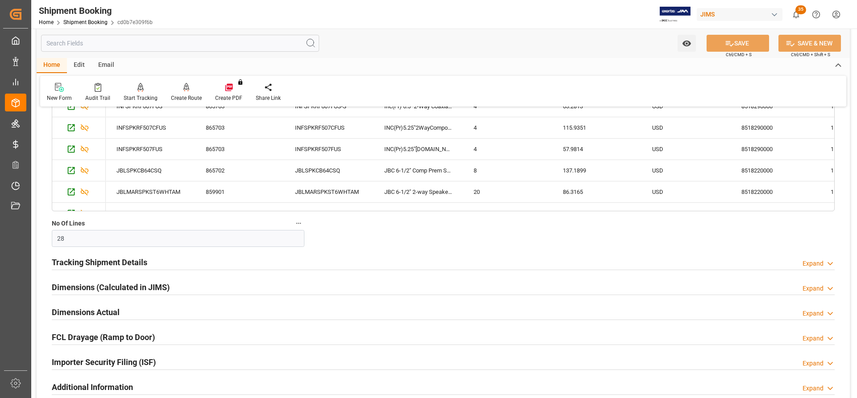
click at [70, 262] on h2 "Tracking Shipment Details" at bounding box center [99, 263] width 95 height 12
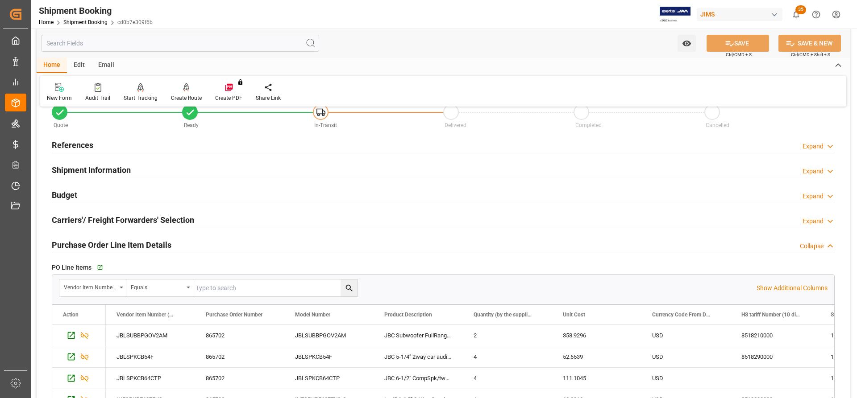
scroll to position [0, 0]
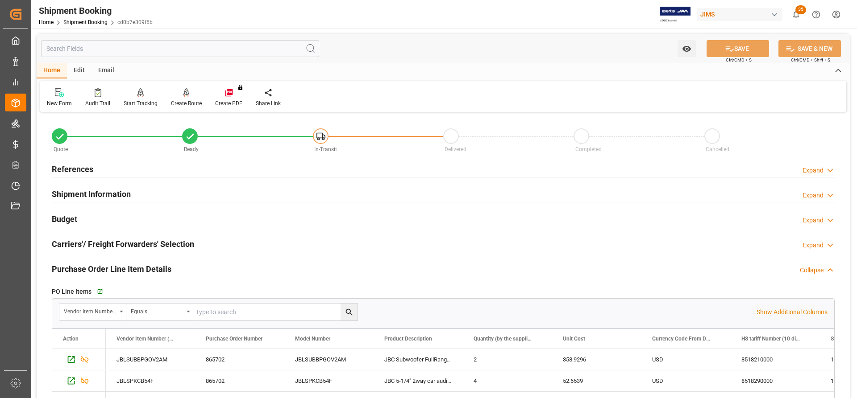
click at [66, 169] on h2 "References" at bounding box center [72, 169] width 41 height 12
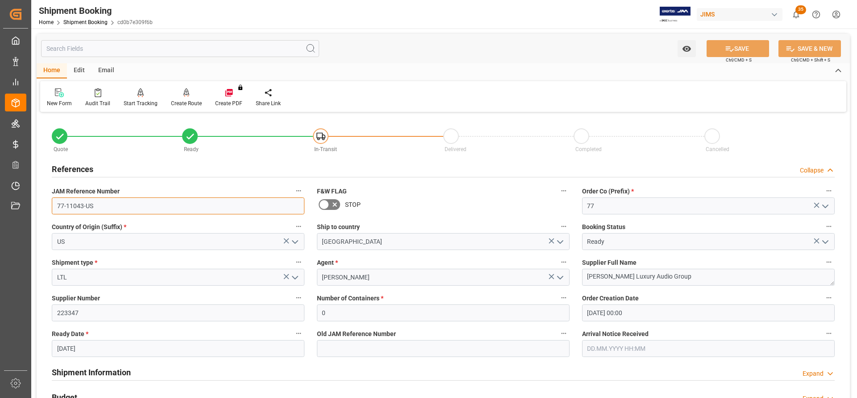
drag, startPoint x: 100, startPoint y: 205, endPoint x: 58, endPoint y: 206, distance: 42.4
click at [58, 206] on input "77-11043-US" at bounding box center [178, 206] width 252 height 17
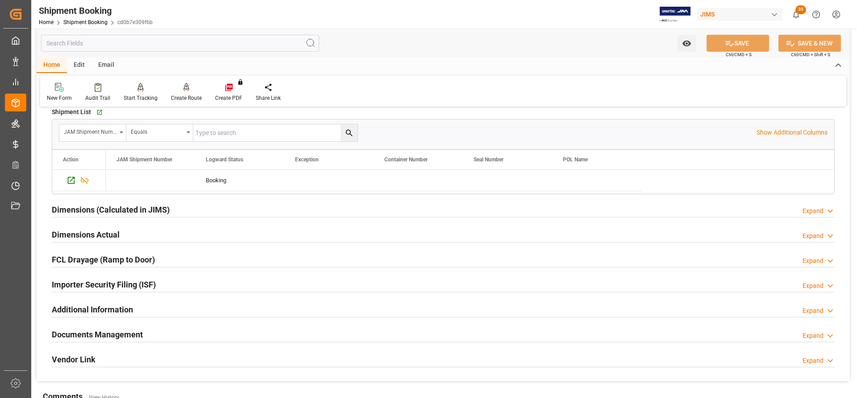
scroll to position [669, 0]
click at [71, 179] on icon "Press SPACE to select this row." at bounding box center [71, 179] width 7 height 7
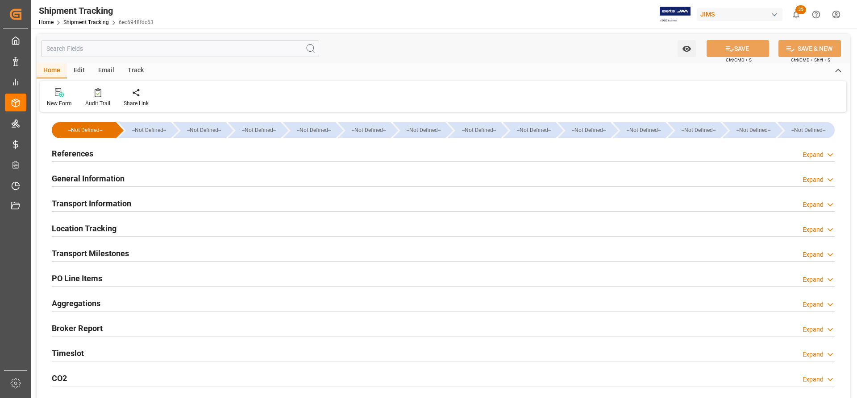
type input "[DATE]"
click at [66, 154] on h2 "References" at bounding box center [72, 154] width 41 height 12
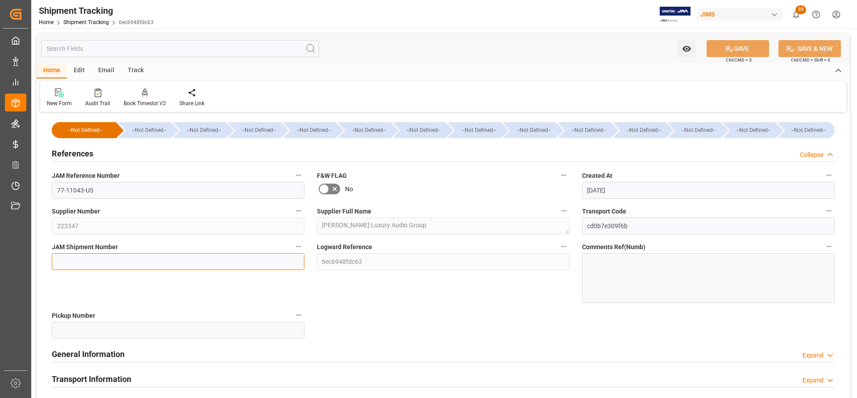
click at [65, 264] on input at bounding box center [178, 261] width 252 height 17
paste input "73101"
type input "73101"
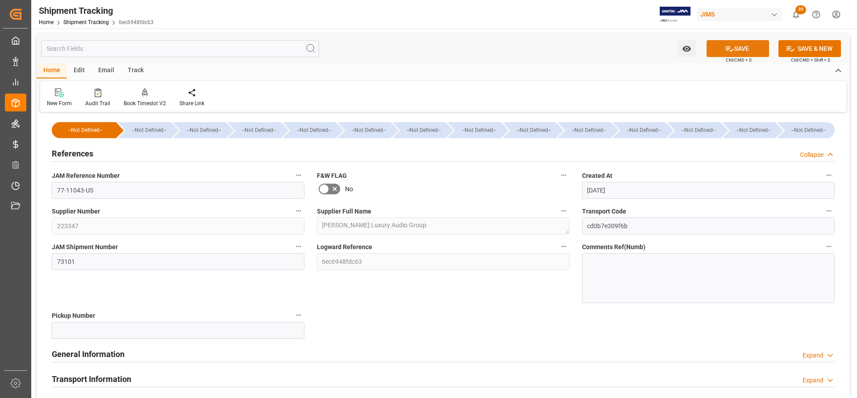
click at [743, 53] on button "SAVE" at bounding box center [737, 48] width 62 height 17
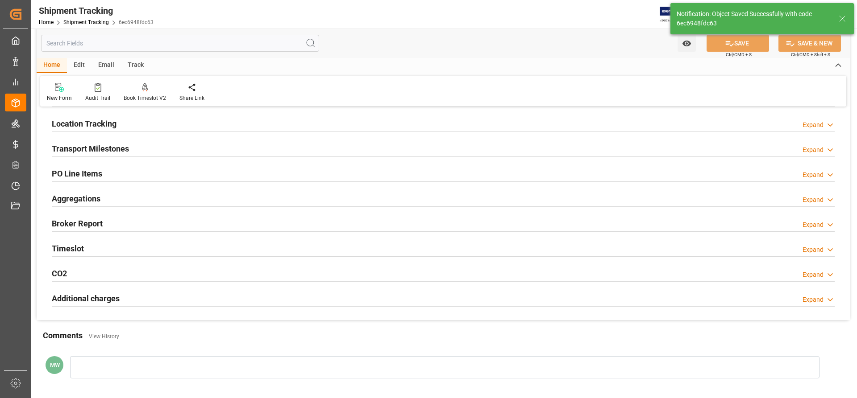
scroll to position [89, 0]
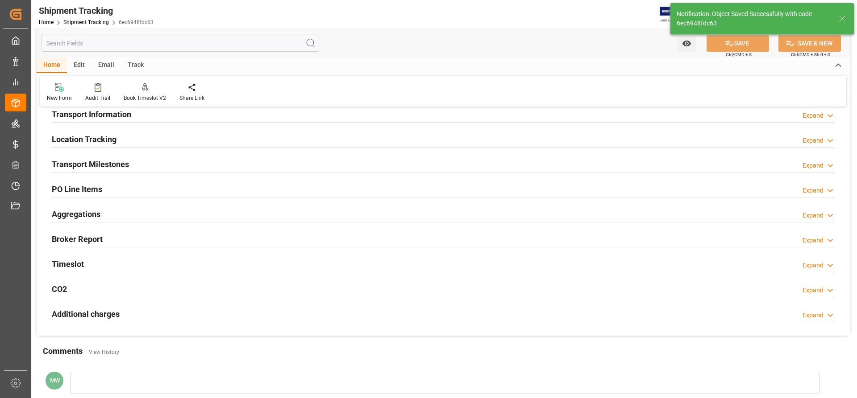
click at [95, 165] on h2 "Transport Milestones" at bounding box center [90, 164] width 77 height 12
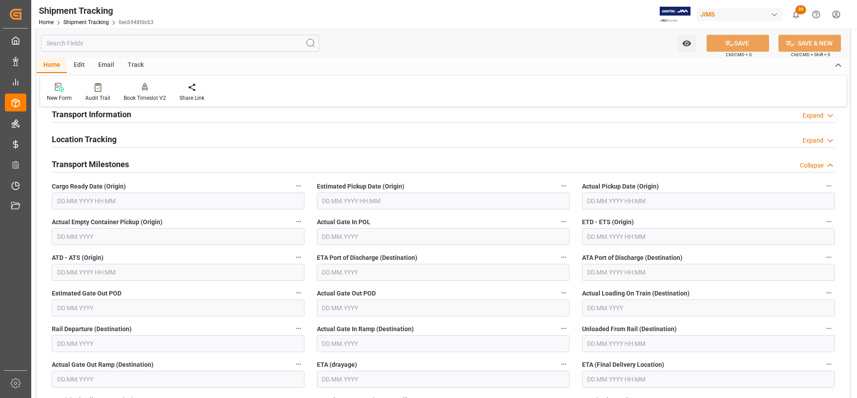
click at [78, 206] on input "text" at bounding box center [178, 201] width 252 height 17
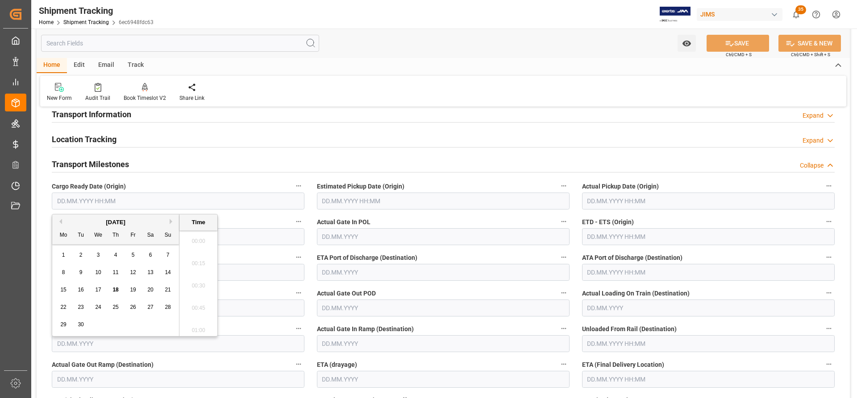
scroll to position [1364, 0]
drag, startPoint x: 101, startPoint y: 293, endPoint x: 116, endPoint y: 290, distance: 14.9
click at [101, 293] on span "17" at bounding box center [98, 290] width 6 height 6
type input "17.09.2025 00:00"
click at [665, 207] on input "text" at bounding box center [708, 201] width 252 height 17
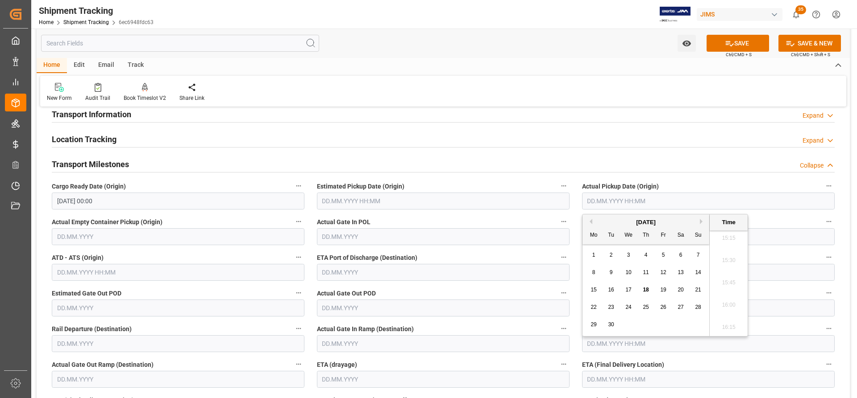
click at [625, 290] on span "17" at bounding box center [628, 290] width 6 height 6
type input "17.09.2025 00:00"
click at [571, 254] on div "ETA Port of Discharge (Destination)" at bounding box center [442, 266] width 265 height 36
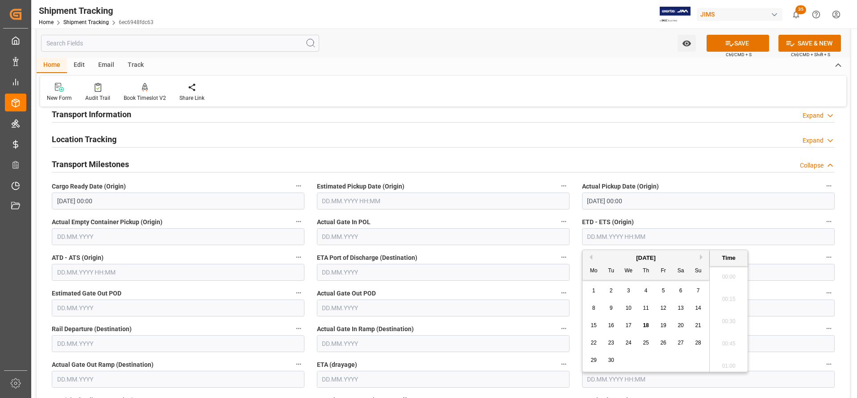
click at [595, 239] on input "text" at bounding box center [708, 236] width 252 height 17
click at [632, 329] on div "17" at bounding box center [628, 326] width 11 height 11
type input "17.09.2025 00:00"
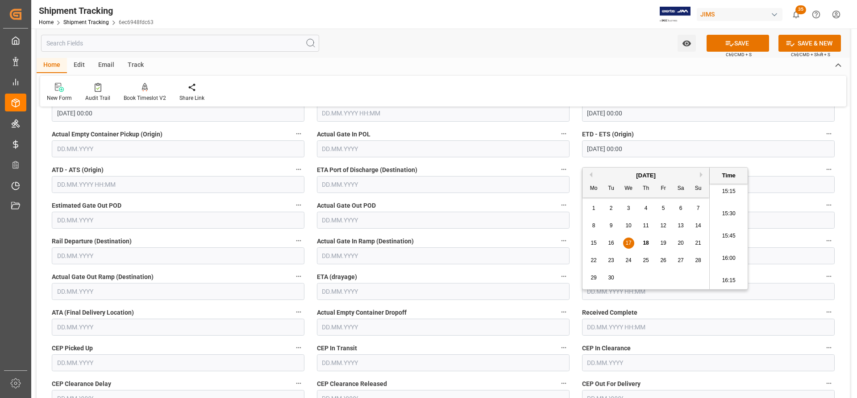
scroll to position [178, 0]
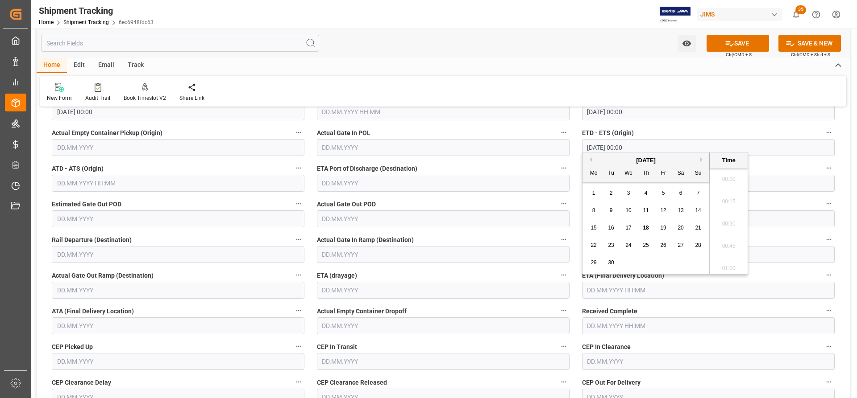
click at [613, 292] on input "text" at bounding box center [708, 290] width 252 height 17
click at [611, 245] on span "23" at bounding box center [611, 245] width 6 height 6
type input "23.09.2025 00:00"
click at [745, 44] on button "SAVE" at bounding box center [737, 43] width 62 height 17
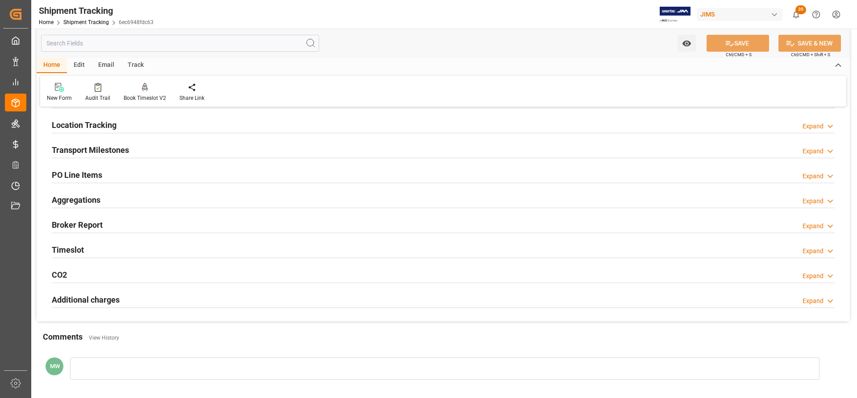
scroll to position [89, 0]
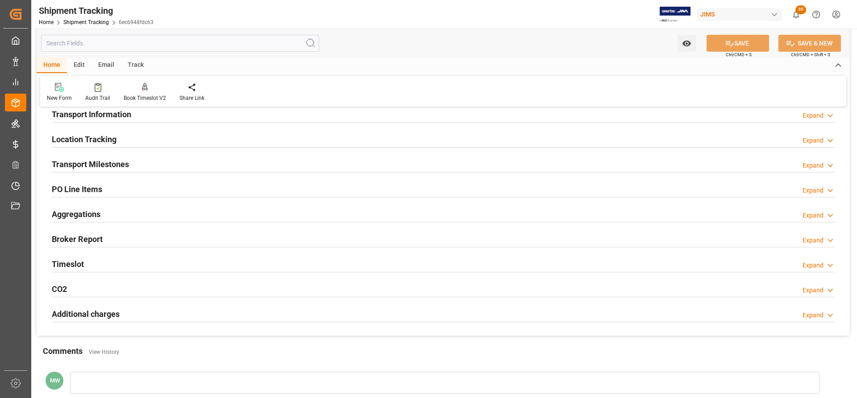
click at [105, 164] on h2 "Transport Milestones" at bounding box center [90, 164] width 77 height 12
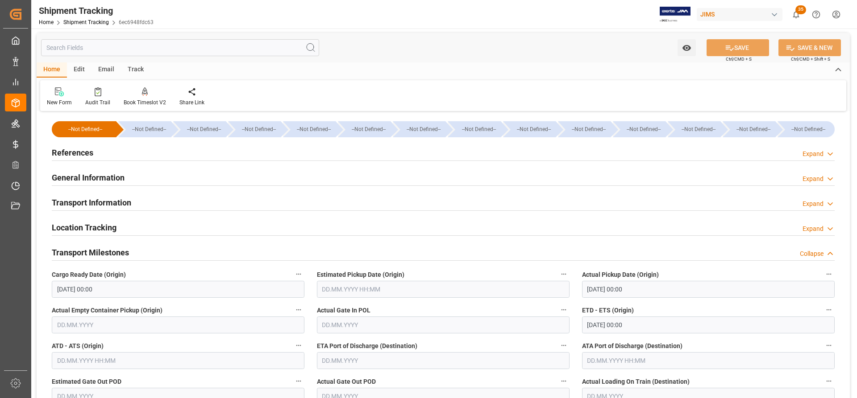
scroll to position [0, 0]
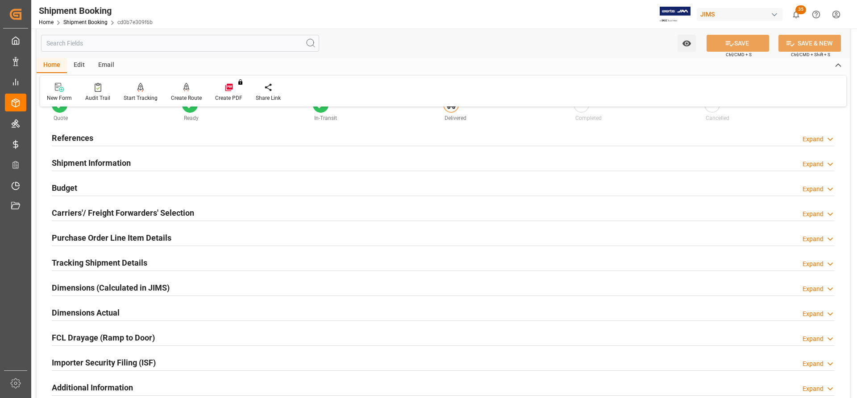
scroll to position [45, 0]
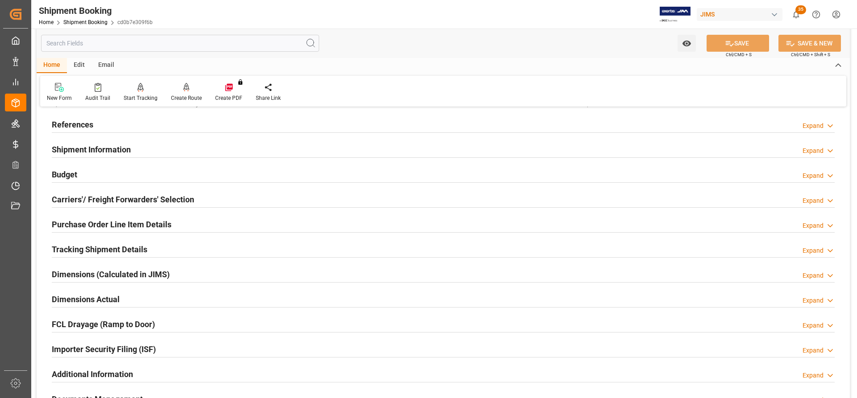
click at [79, 298] on h2 "Dimensions Actual" at bounding box center [86, 300] width 68 height 12
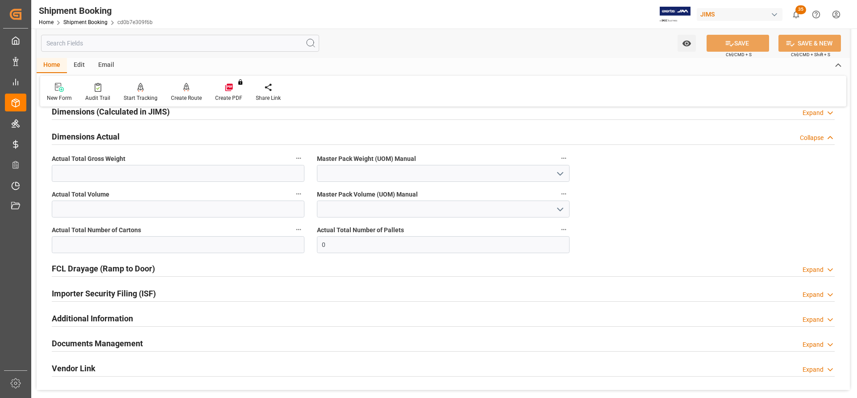
scroll to position [223, 0]
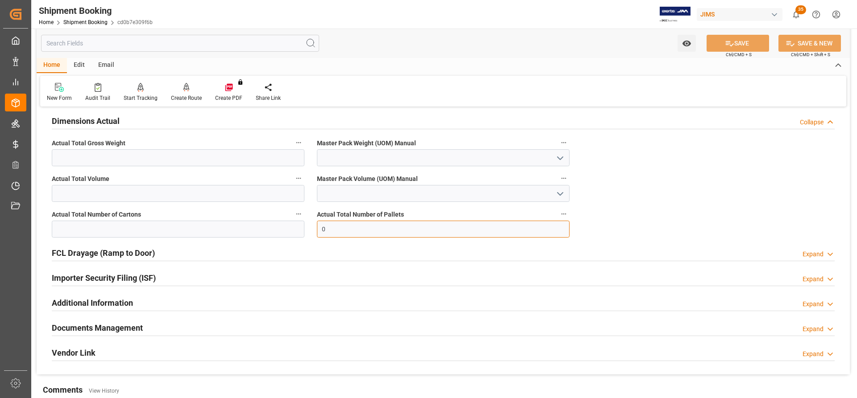
drag, startPoint x: 298, startPoint y: 228, endPoint x: 294, endPoint y: 228, distance: 4.5
click at [294, 228] on div "Quote Ready In-Transit Delivered Completed Cancelled References Expand JAM Refe…" at bounding box center [443, 133] width 813 height 483
type input "4"
click at [70, 153] on input "text" at bounding box center [178, 157] width 252 height 17
type input "1764"
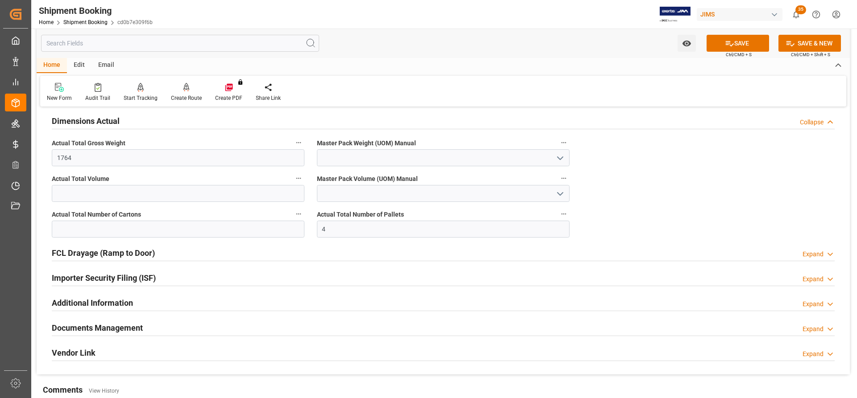
click at [563, 155] on icon "open menu" at bounding box center [560, 158] width 11 height 11
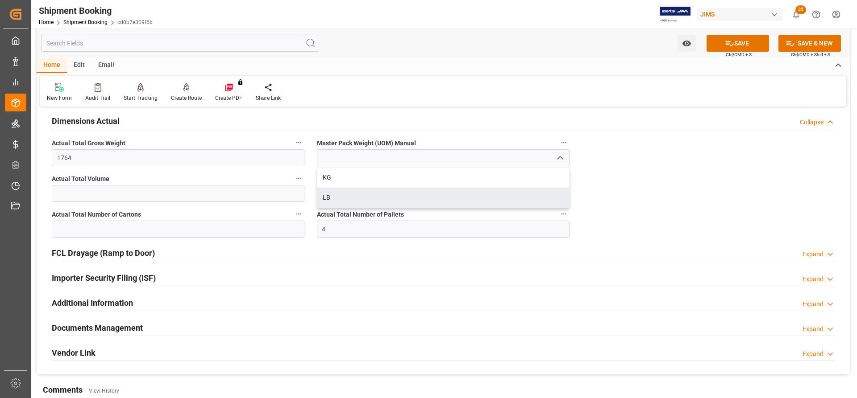
click at [336, 199] on div "LB" at bounding box center [443, 198] width 252 height 20
type input "LB"
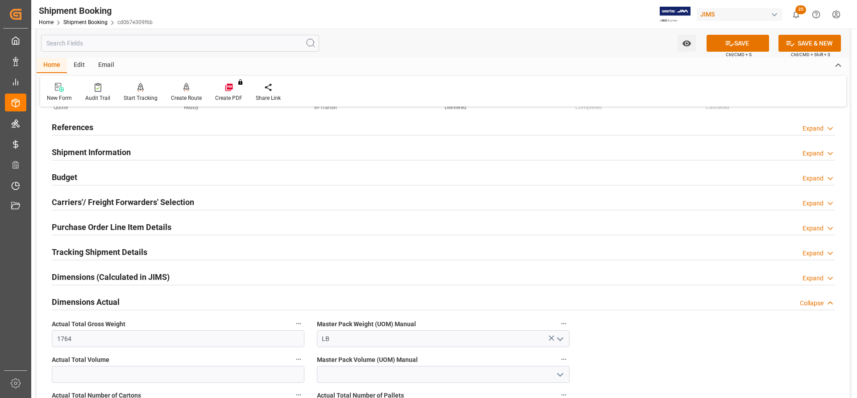
scroll to position [0, 0]
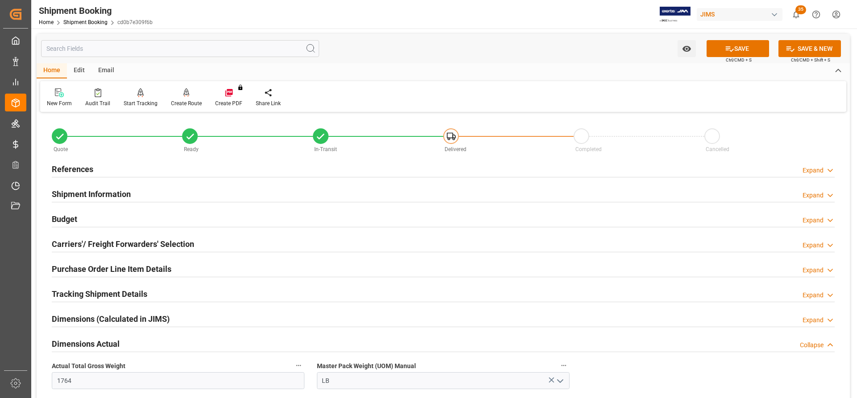
click at [53, 169] on h2 "References" at bounding box center [72, 169] width 41 height 12
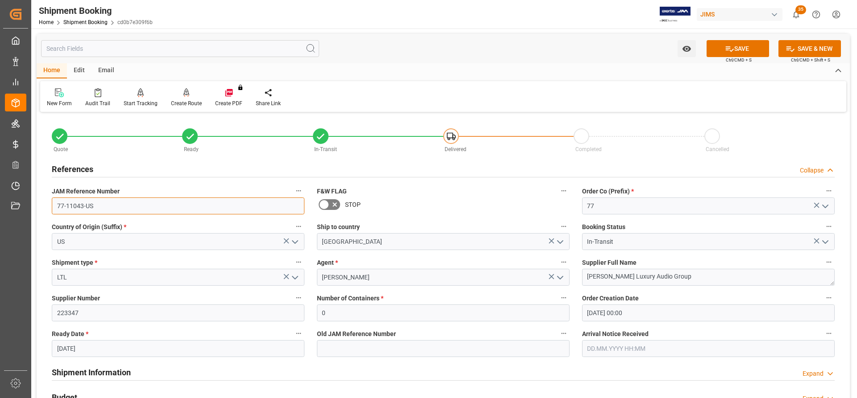
drag, startPoint x: 94, startPoint y: 209, endPoint x: 43, endPoint y: 203, distance: 50.8
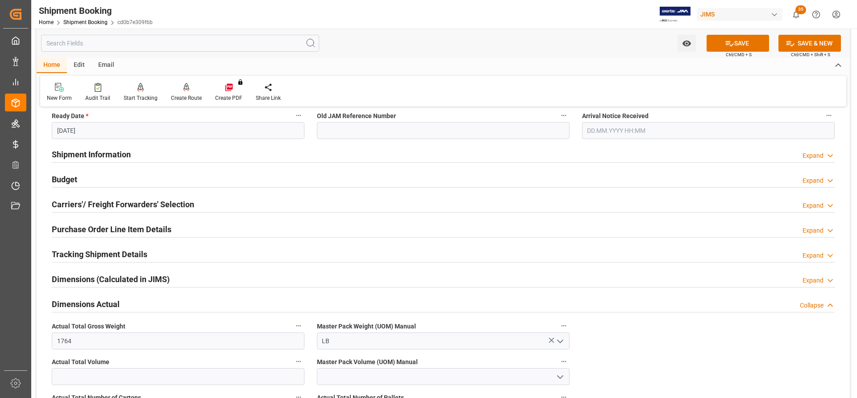
scroll to position [268, 0]
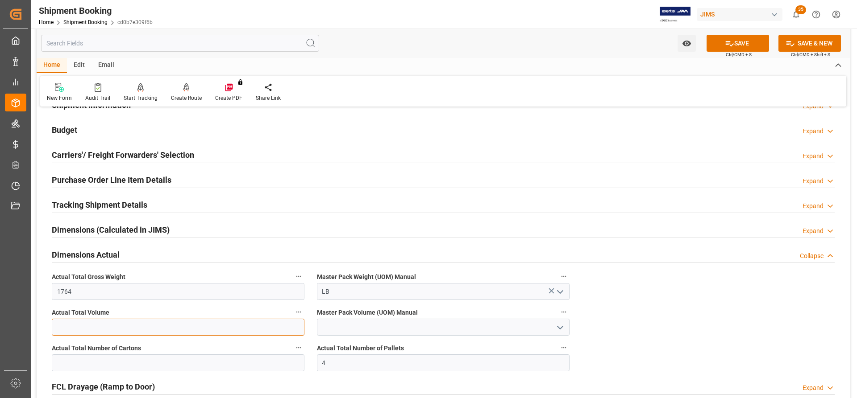
click at [57, 327] on input "text" at bounding box center [178, 327] width 252 height 17
type input "79"
drag, startPoint x: 69, startPoint y: 322, endPoint x: 58, endPoint y: 327, distance: 12.2
click at [58, 327] on input "79" at bounding box center [178, 327] width 252 height 17
type input "0"
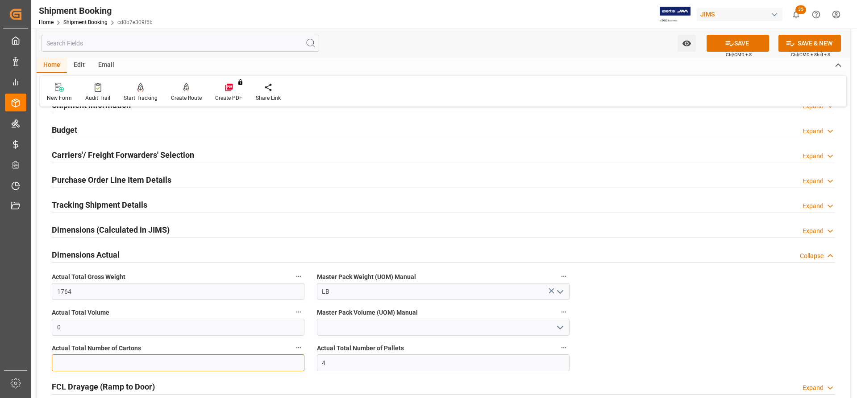
click at [65, 360] on input "text" at bounding box center [178, 363] width 252 height 17
paste input "79"
type input "79"
click at [745, 38] on button "SAVE" at bounding box center [737, 43] width 62 height 17
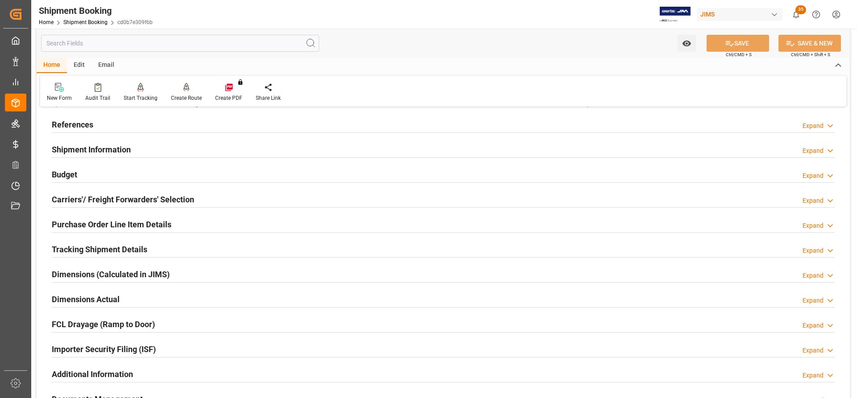
scroll to position [0, 0]
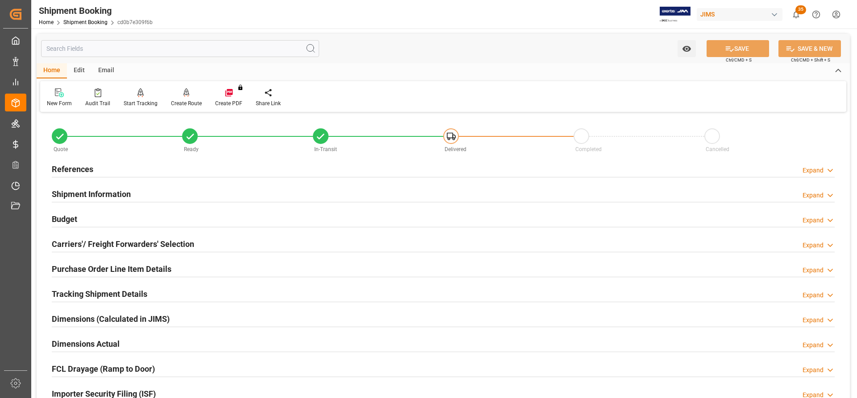
click at [84, 252] on div at bounding box center [443, 252] width 782 height 0
click at [103, 239] on h2 "Carriers'/ Freight Forwarders' Selection" at bounding box center [123, 244] width 142 height 12
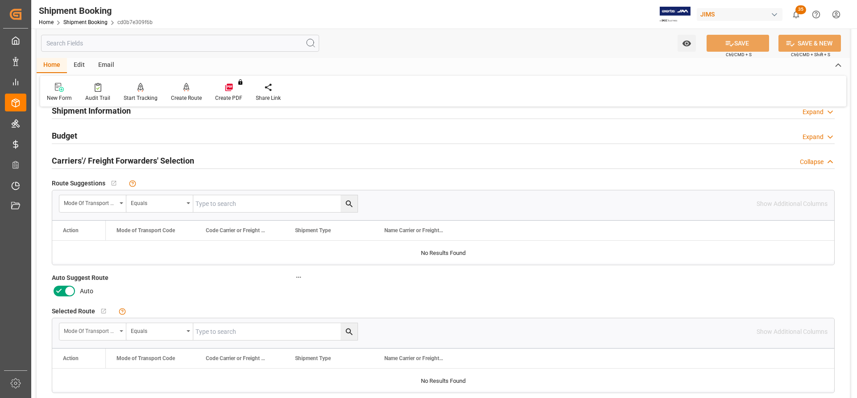
scroll to position [178, 0]
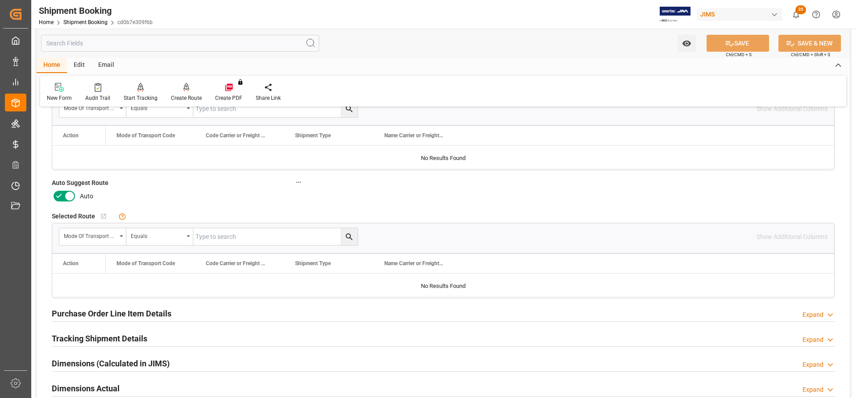
click at [70, 195] on icon at bounding box center [69, 197] width 4 height 4
click at [0, 0] on input "checkbox" at bounding box center [0, 0] width 0 height 0
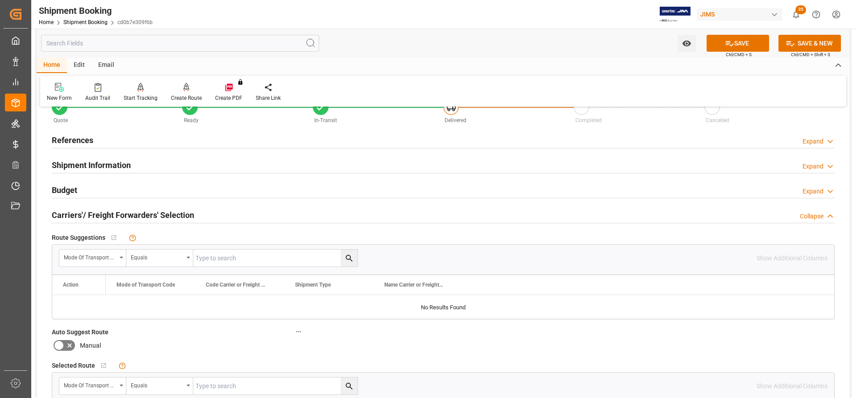
scroll to position [0, 0]
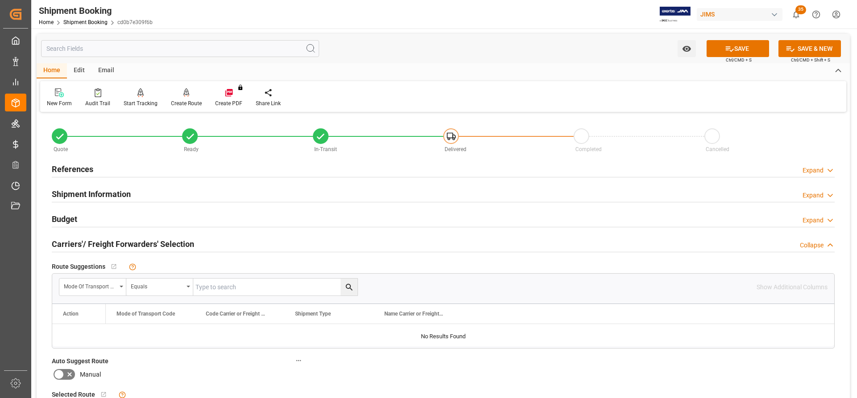
click at [70, 166] on h2 "References" at bounding box center [72, 169] width 41 height 12
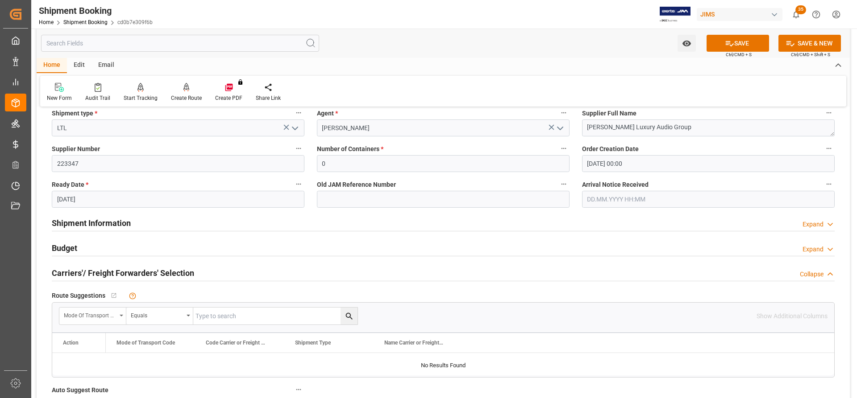
scroll to position [223, 0]
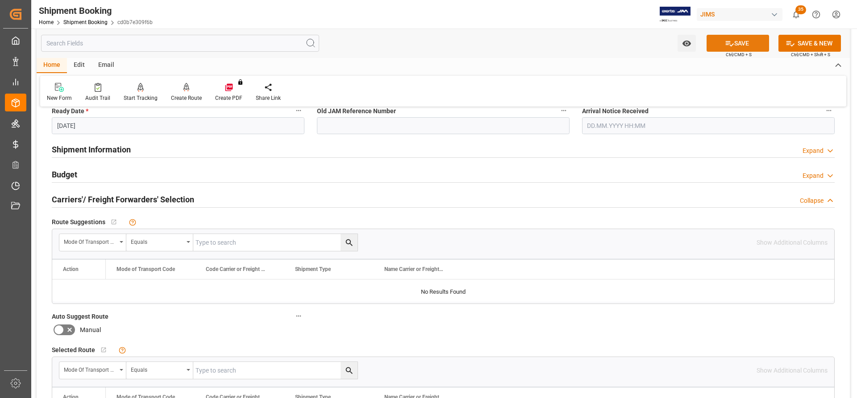
click at [752, 48] on button "SAVE" at bounding box center [737, 43] width 62 height 17
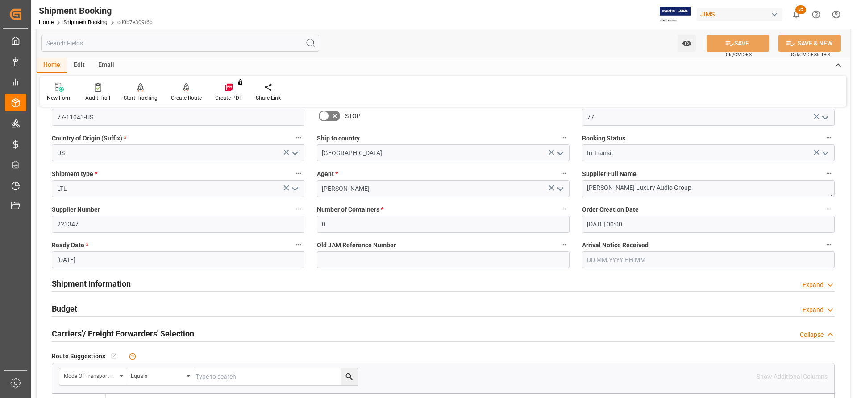
scroll to position [0, 0]
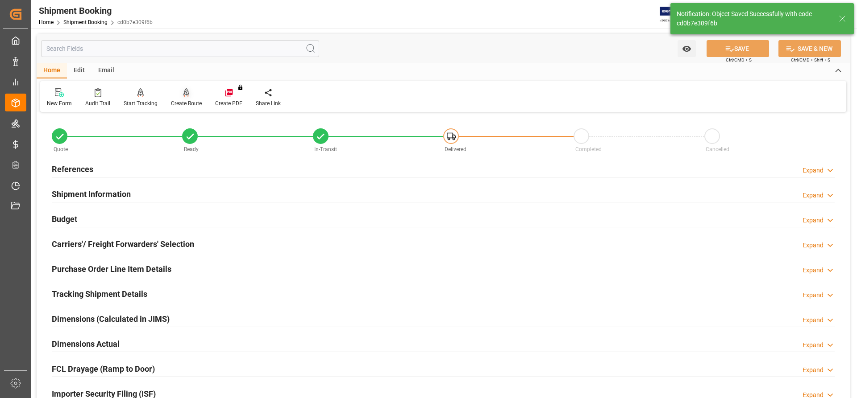
click at [183, 96] on icon at bounding box center [186, 92] width 6 height 9
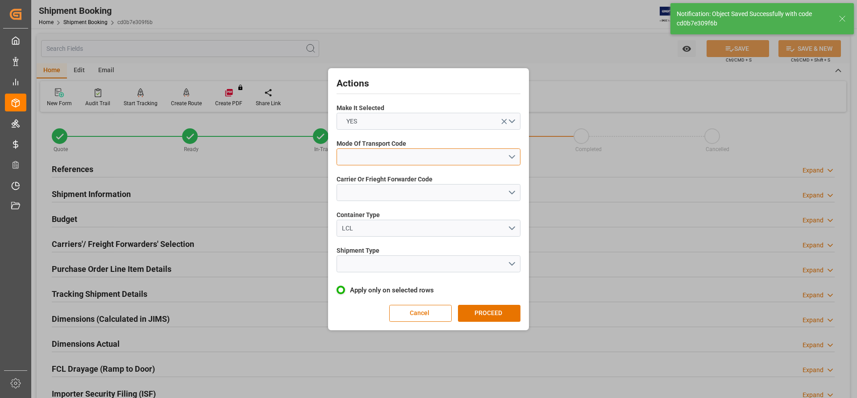
click at [431, 164] on button "open menu" at bounding box center [428, 157] width 184 height 17
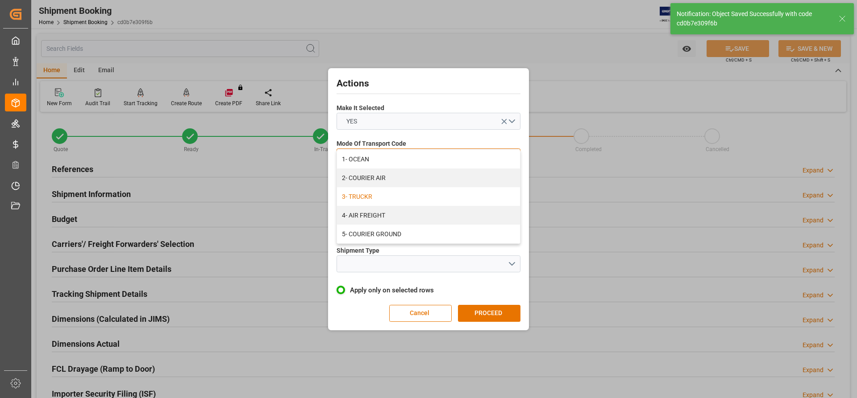
click at [357, 197] on div "3- TRUCKR" at bounding box center [428, 196] width 183 height 19
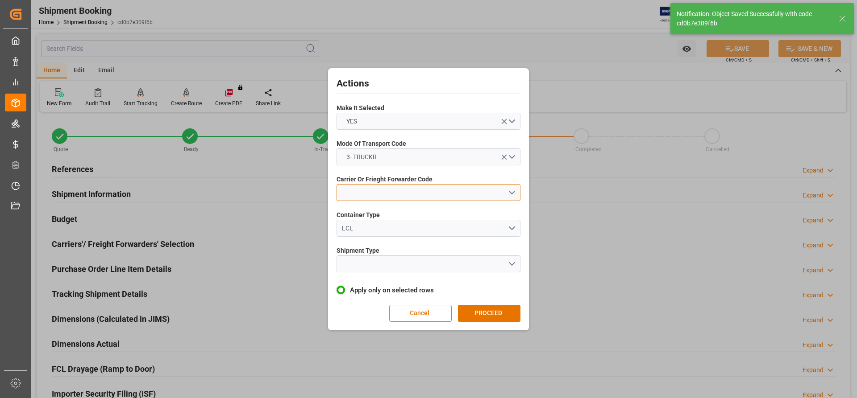
click at [356, 198] on button "open menu" at bounding box center [428, 192] width 184 height 17
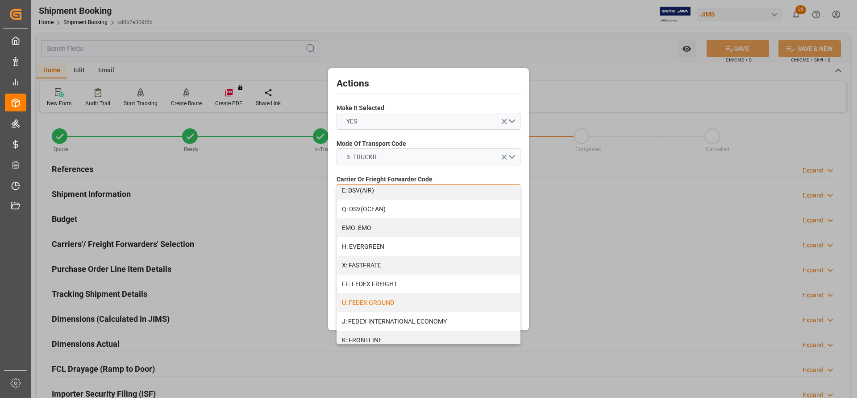
scroll to position [178, 0]
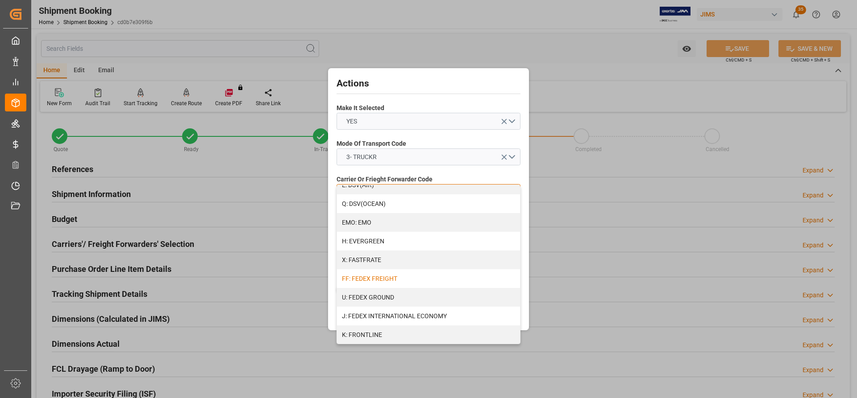
click at [386, 281] on div "FF: FEDEX FREIGHT" at bounding box center [428, 278] width 183 height 19
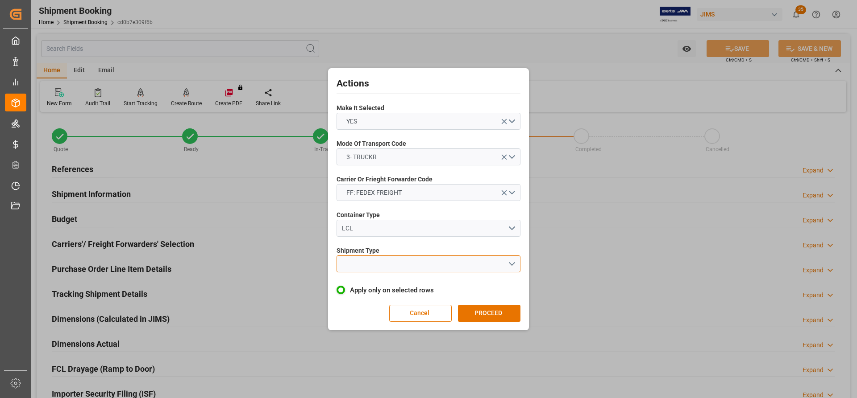
click at [397, 268] on button "open menu" at bounding box center [428, 264] width 184 height 17
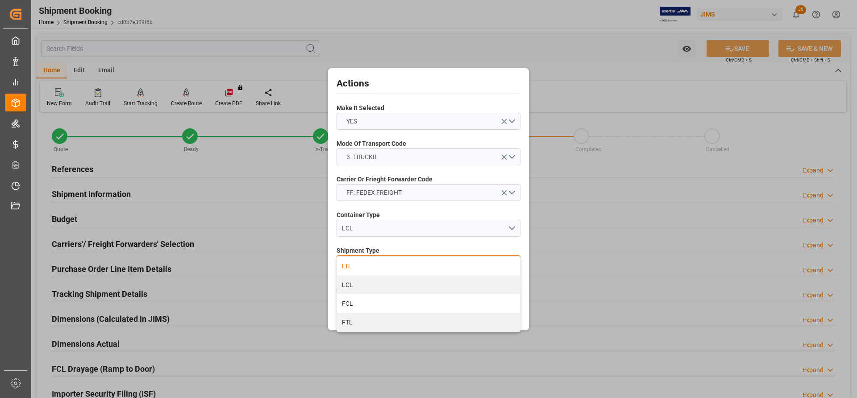
click at [355, 268] on div "LTL" at bounding box center [428, 266] width 183 height 19
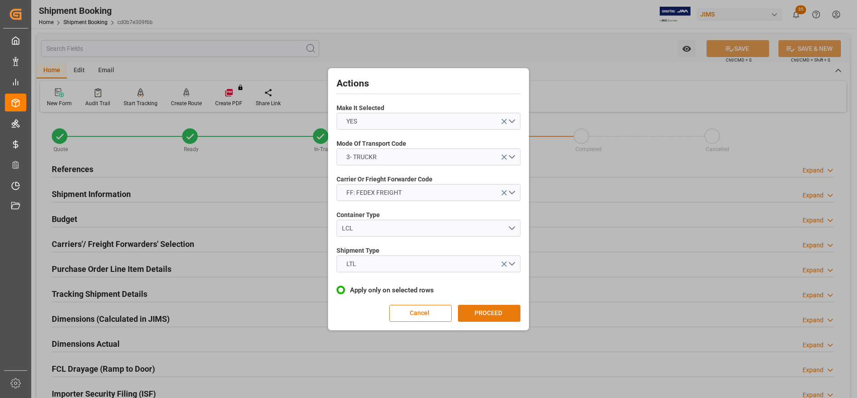
click at [489, 316] on button "PROCEED" at bounding box center [489, 313] width 62 height 17
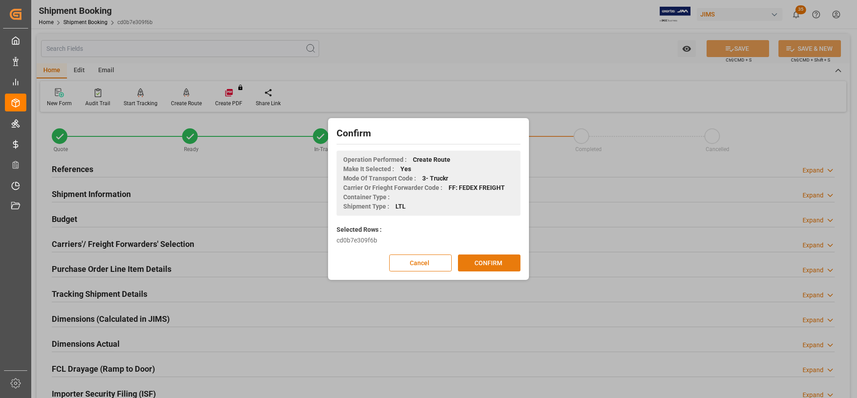
click at [472, 263] on button "CONFIRM" at bounding box center [489, 263] width 62 height 17
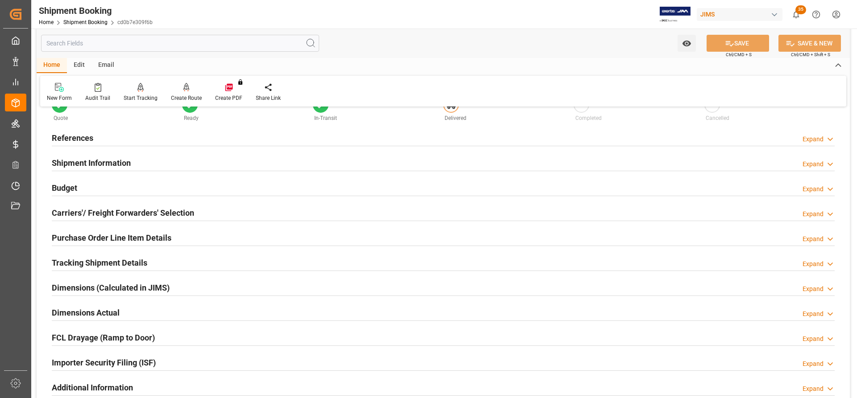
scroll to position [45, 0]
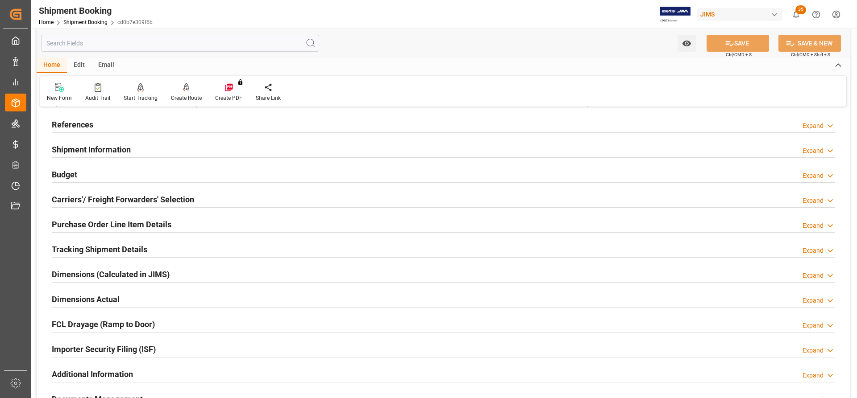
click at [66, 302] on h2 "Dimensions Actual" at bounding box center [86, 300] width 68 height 12
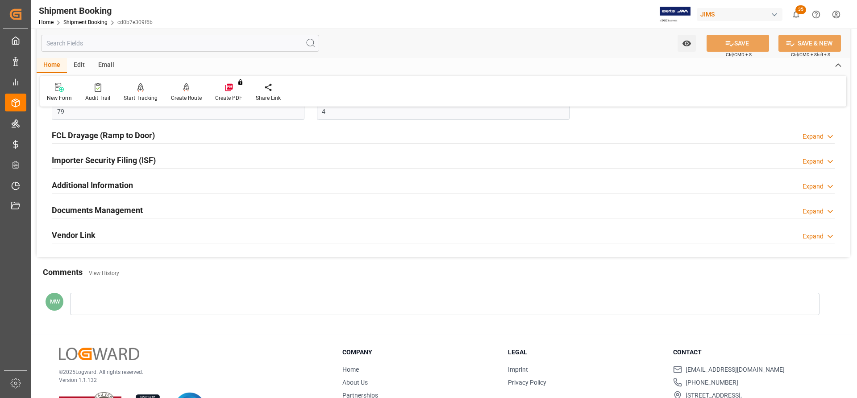
scroll to position [357, 0]
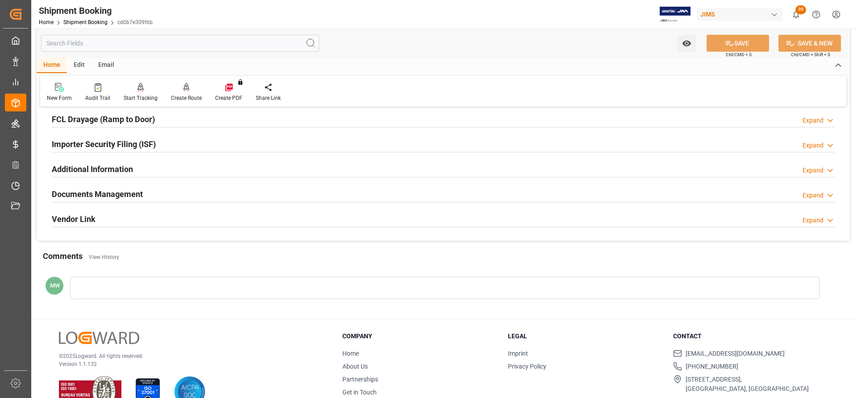
click at [109, 192] on h2 "Documents Management" at bounding box center [97, 194] width 91 height 12
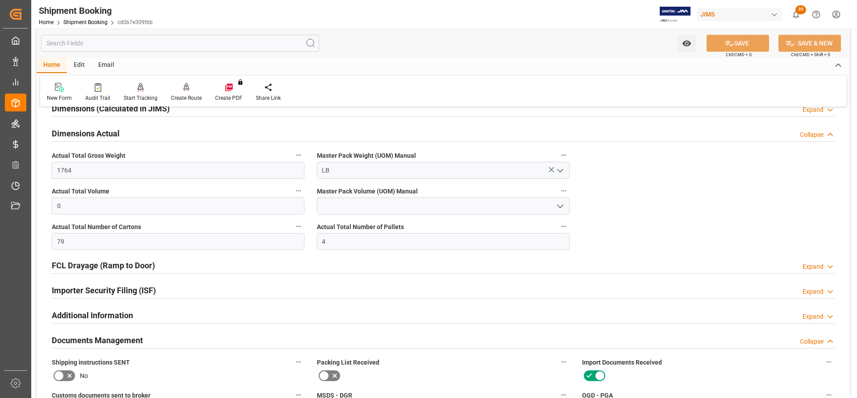
scroll to position [134, 0]
